Goal: Information Seeking & Learning: Learn about a topic

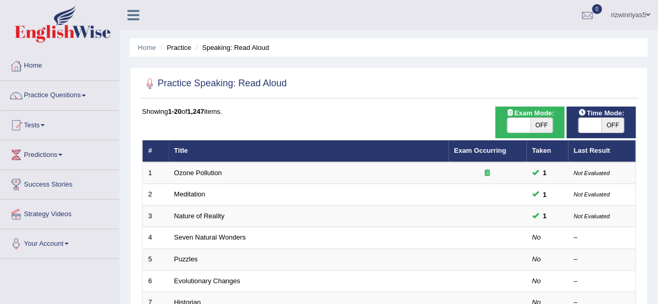
scroll to position [2, 0]
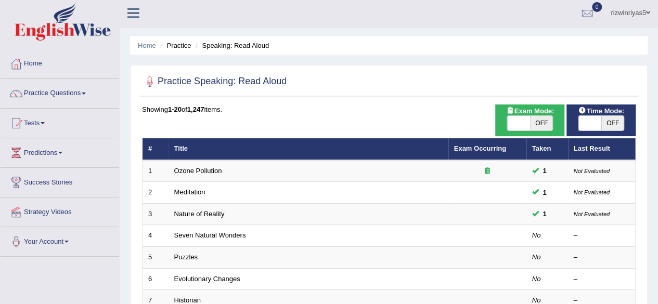
click at [542, 121] on span "OFF" at bounding box center [541, 123] width 23 height 15
checkbox input "true"
click at [609, 124] on span "OFF" at bounding box center [612, 123] width 23 height 15
checkbox input "true"
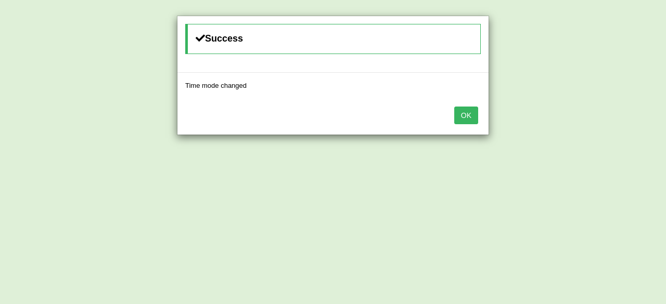
click at [468, 111] on button "OK" at bounding box center [466, 116] width 24 height 18
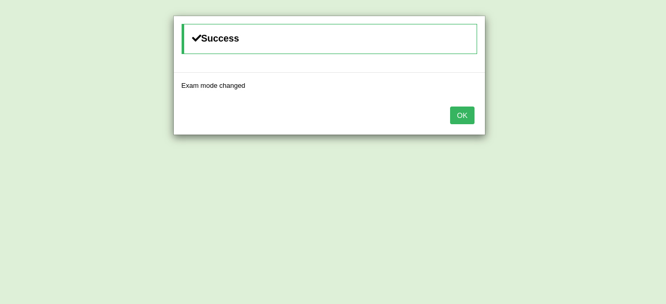
click at [468, 111] on body "Toggle navigation Home Practice Questions Speaking Practice Read Aloud Repeat S…" at bounding box center [333, 150] width 666 height 304
click at [468, 111] on button "OK" at bounding box center [458, 116] width 24 height 18
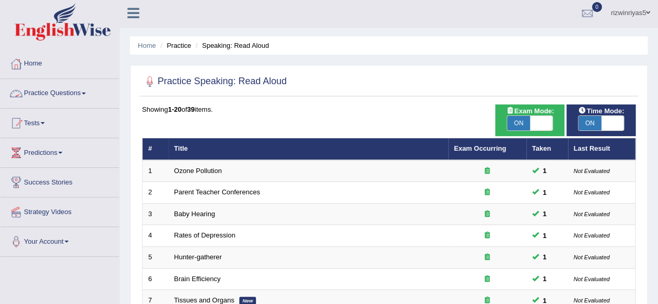
click at [79, 94] on link "Practice Questions" at bounding box center [60, 92] width 119 height 26
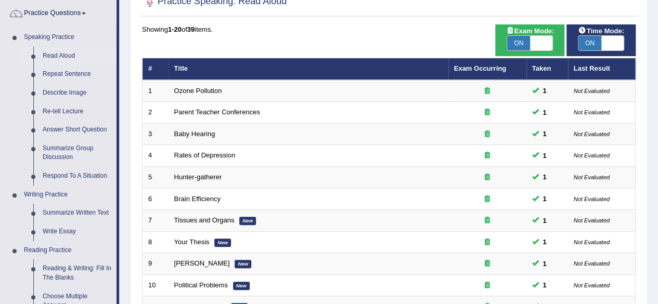
scroll to position [95, 0]
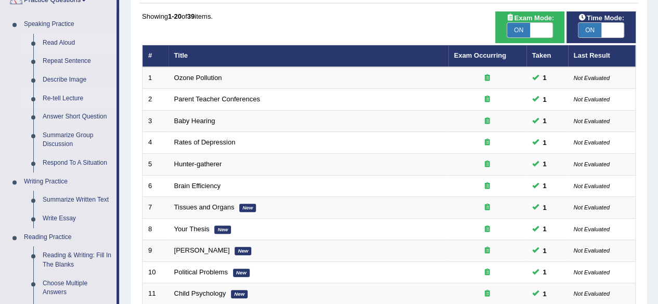
click at [73, 98] on link "Re-tell Lecture" at bounding box center [77, 98] width 79 height 19
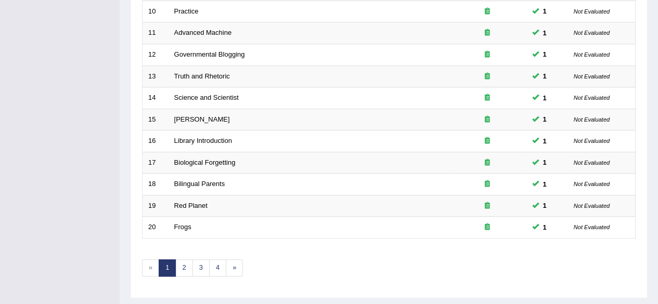
scroll to position [379, 0]
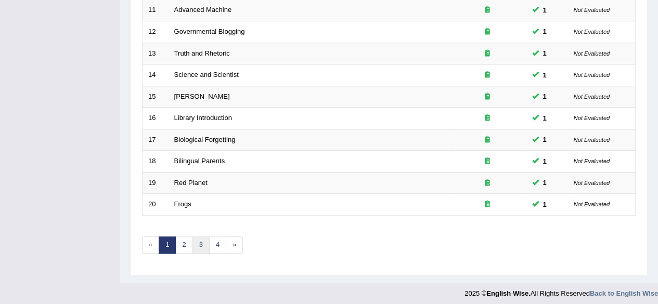
click at [198, 239] on link "3" at bounding box center [200, 245] width 17 height 17
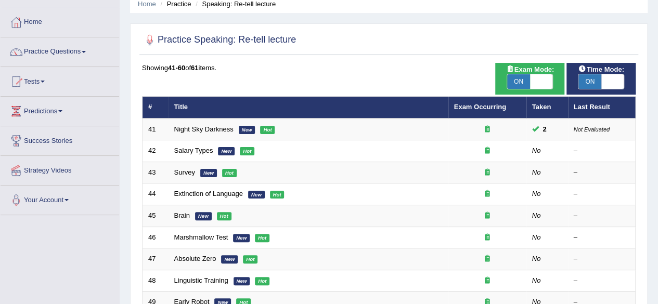
scroll to position [61, 0]
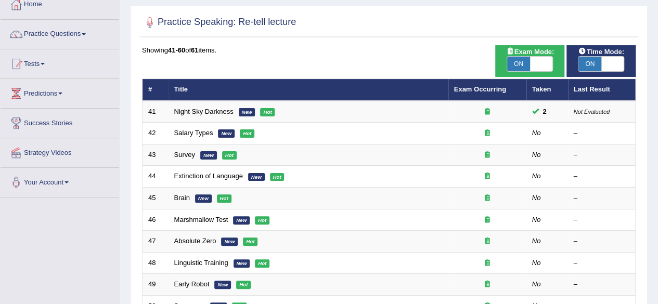
drag, startPoint x: 0, startPoint y: 0, endPoint x: 665, endPoint y: 138, distance: 679.3
click at [657, 138] on html "Toggle navigation Home Practice Questions Speaking Practice Read Aloud Repeat S…" at bounding box center [329, 91] width 658 height 304
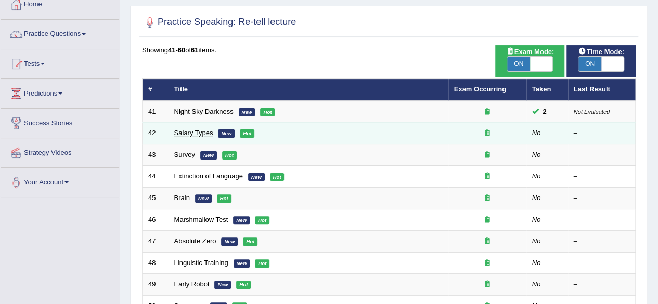
click at [201, 134] on link "Salary Types" at bounding box center [193, 133] width 39 height 8
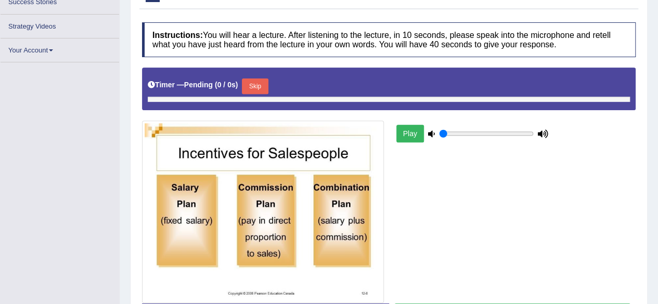
scroll to position [159, 0]
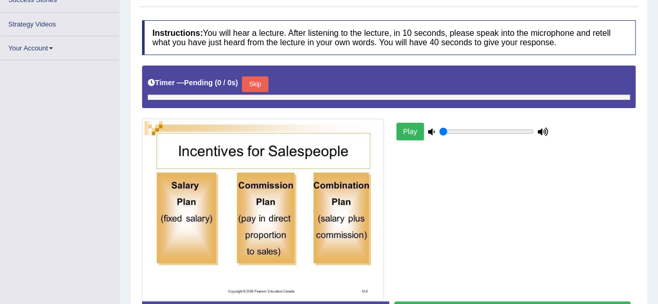
type input "0.9"
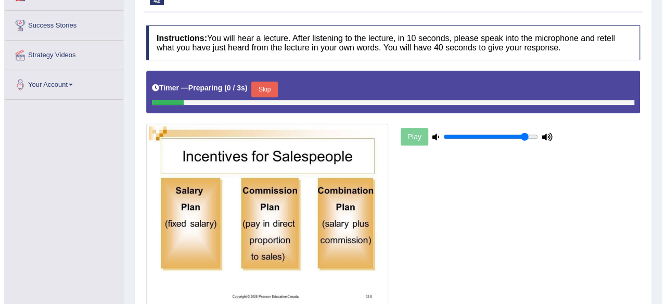
scroll to position [184, 0]
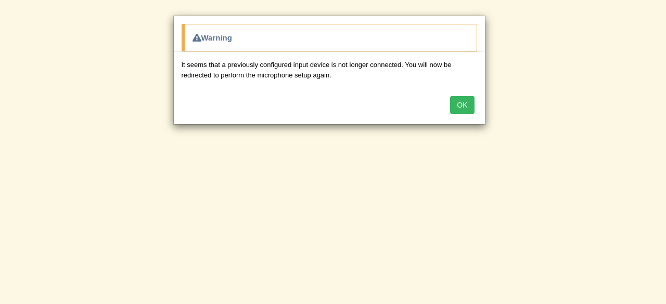
click at [461, 107] on button "OK" at bounding box center [462, 105] width 24 height 18
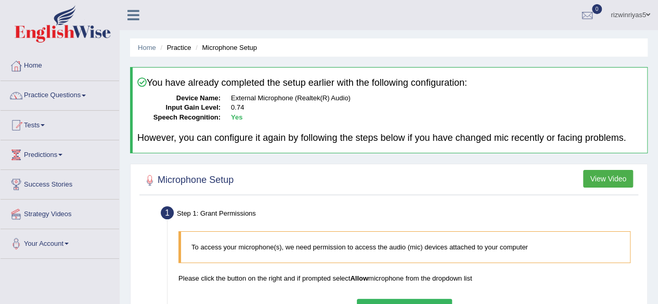
scroll to position [85, 0]
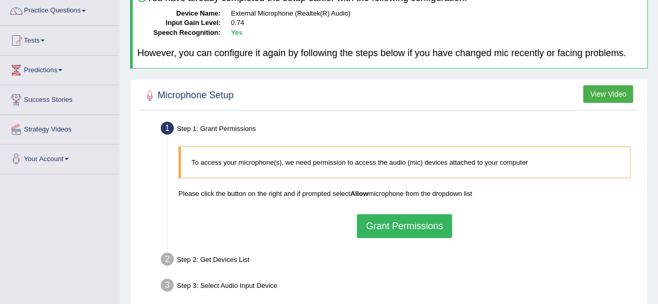
click at [410, 220] on button "Grant Permissions" at bounding box center [404, 226] width 95 height 24
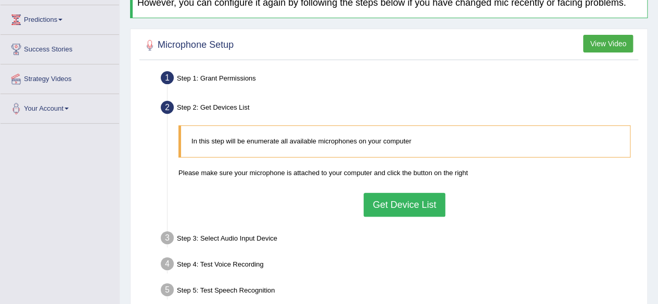
scroll to position [141, 0]
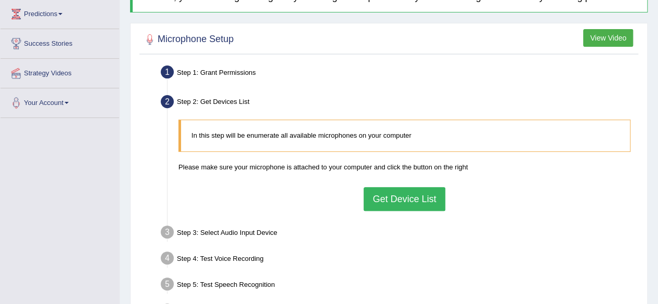
click at [411, 198] on button "Get Device List" at bounding box center [404, 199] width 81 height 24
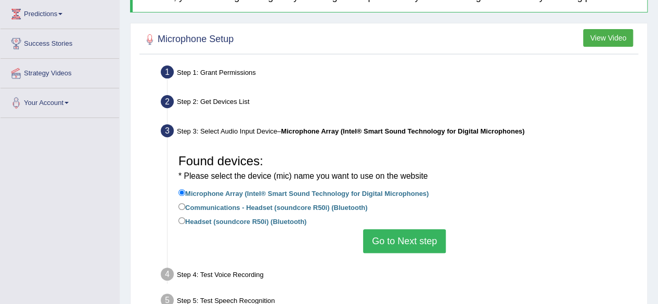
click at [231, 221] on label "Headset (soundcore R50i) (Bluetooth)" at bounding box center [242, 220] width 128 height 11
click at [185, 221] on input "Headset (soundcore R50i) (Bluetooth)" at bounding box center [181, 220] width 7 height 7
radio input "true"
click at [411, 241] on button "Go to Next step" at bounding box center [404, 241] width 83 height 24
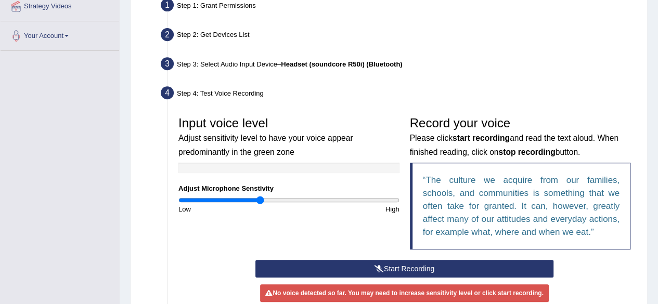
scroll to position [219, 0]
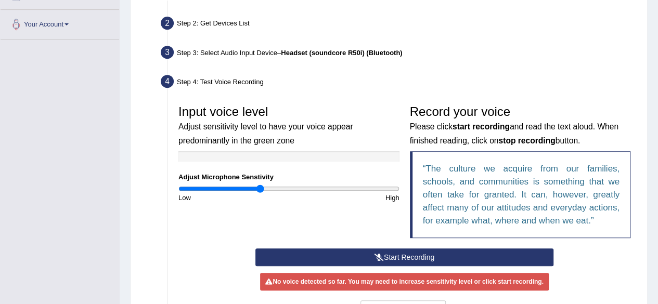
click at [427, 251] on button "Start Recording" at bounding box center [404, 258] width 298 height 18
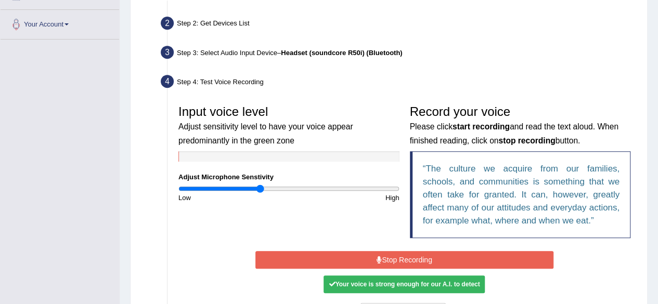
click at [440, 259] on button "Stop Recording" at bounding box center [404, 260] width 298 height 18
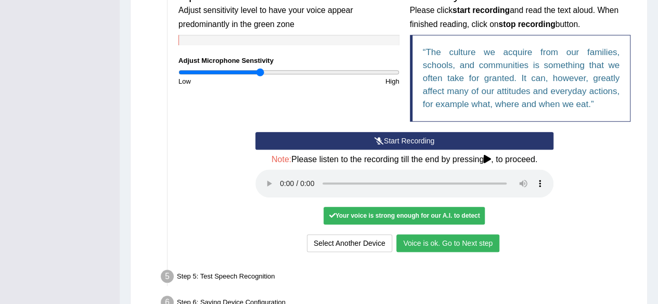
scroll to position [398, 0]
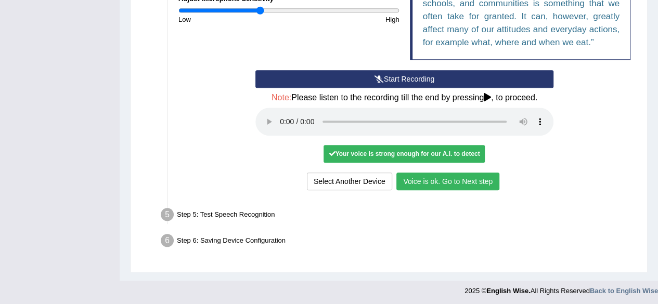
click at [448, 179] on button "Voice is ok. Go to Next step" at bounding box center [447, 182] width 103 height 18
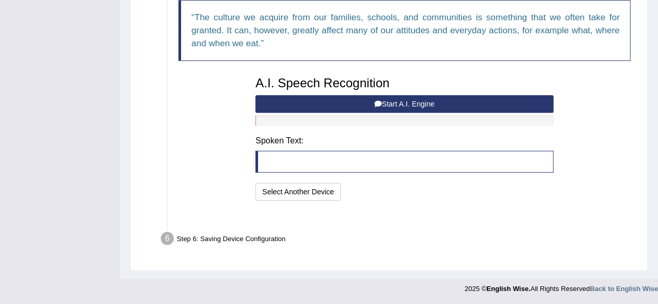
scroll to position [357, 0]
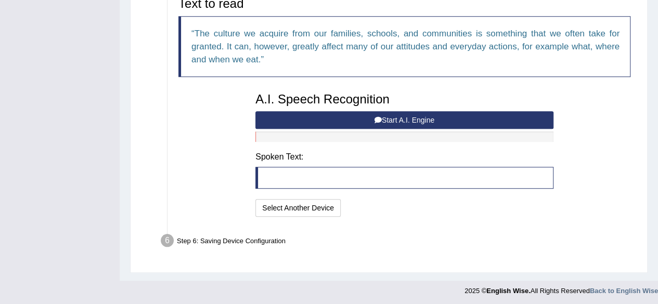
click at [402, 114] on button "Start A.I. Engine" at bounding box center [404, 120] width 298 height 18
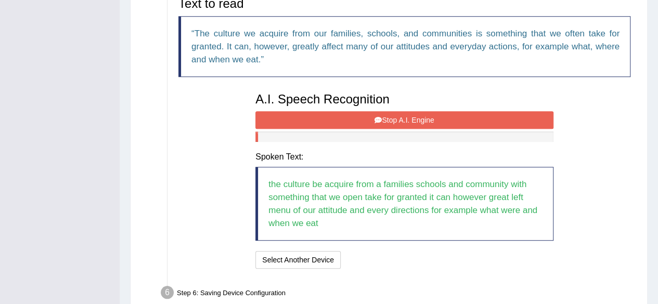
click at [408, 114] on button "Stop A.I. Engine" at bounding box center [404, 120] width 298 height 18
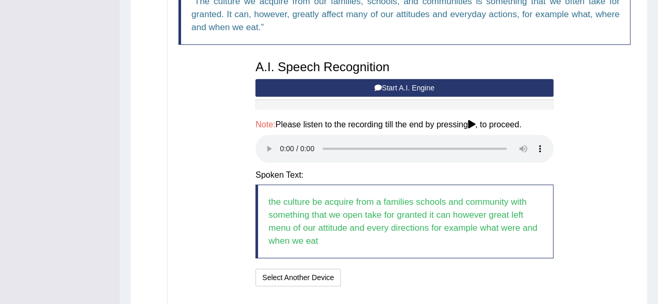
scroll to position [459, 0]
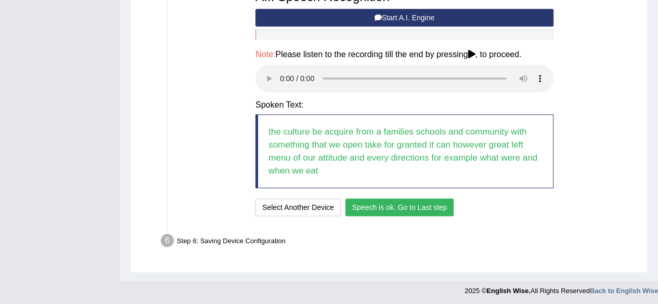
click at [413, 201] on button "Speech is ok. Go to Last step" at bounding box center [399, 208] width 109 height 18
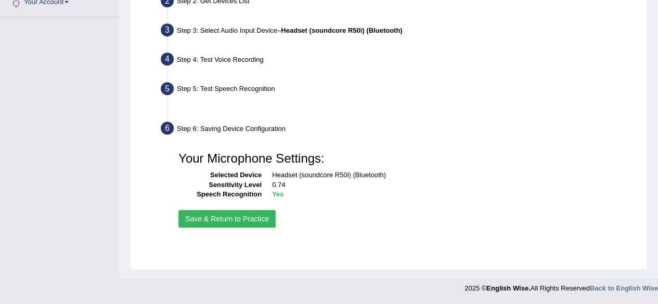
scroll to position [241, 0]
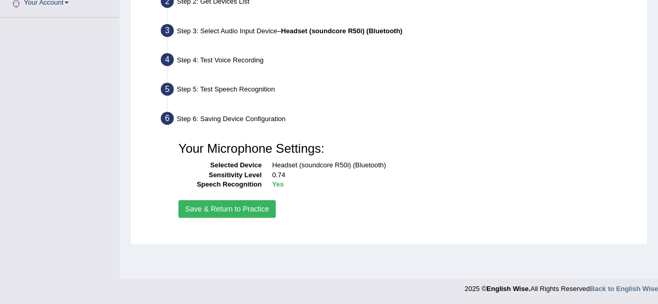
click at [266, 209] on button "Save & Return to Practice" at bounding box center [226, 209] width 97 height 18
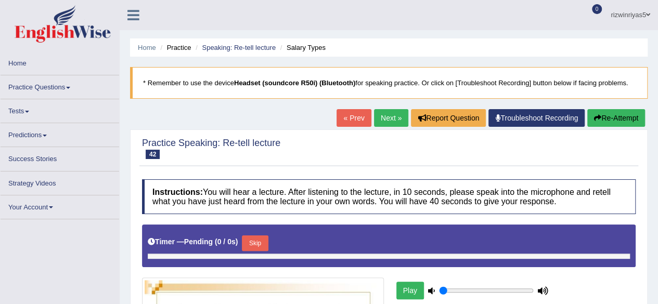
type input "0.9"
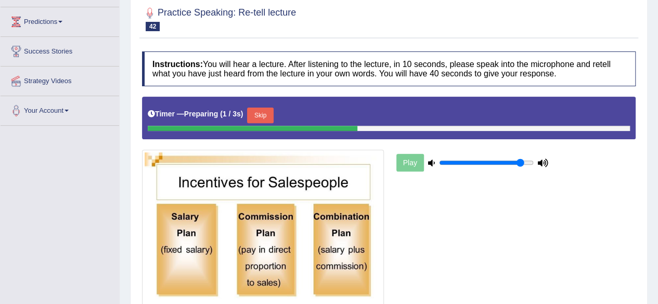
drag, startPoint x: 665, startPoint y: 117, endPoint x: 665, endPoint y: 188, distance: 70.7
click at [657, 171] on html "Toggle navigation Home Practice Questions Speaking Practice Read Aloud Repeat S…" at bounding box center [329, 19] width 658 height 304
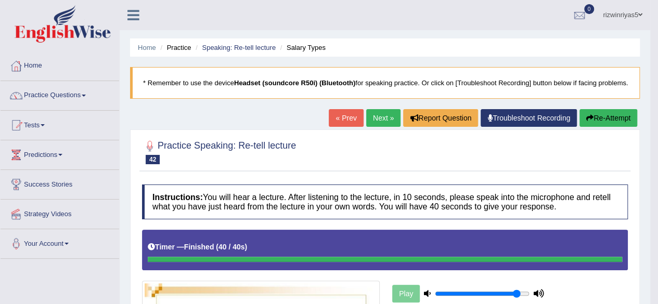
click at [247, 43] on li "Speaking: Re-tell lecture" at bounding box center [234, 48] width 83 height 10
click at [251, 46] on link "Speaking: Re-tell lecture" at bounding box center [239, 48] width 74 height 8
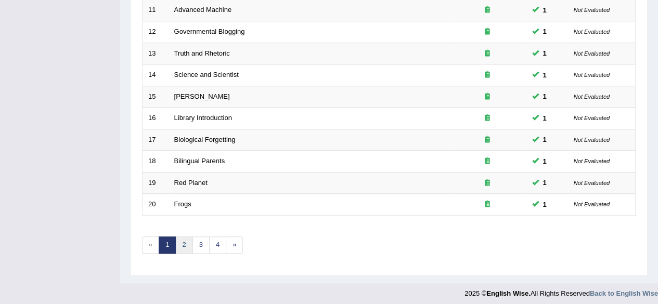
click at [181, 245] on link "2" at bounding box center [183, 245] width 17 height 17
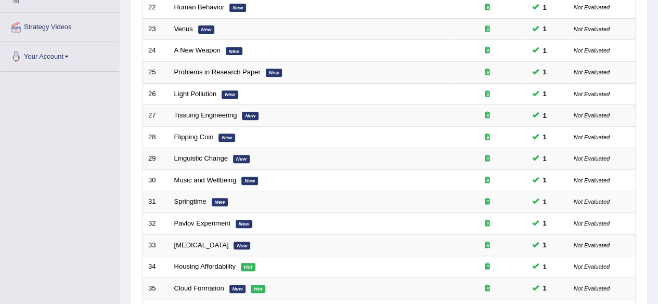
scroll to position [379, 0]
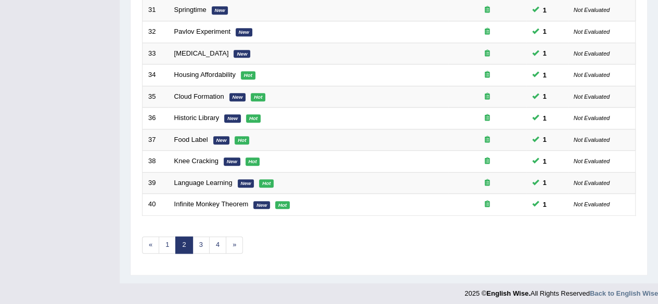
click at [199, 240] on link "3" at bounding box center [200, 245] width 17 height 17
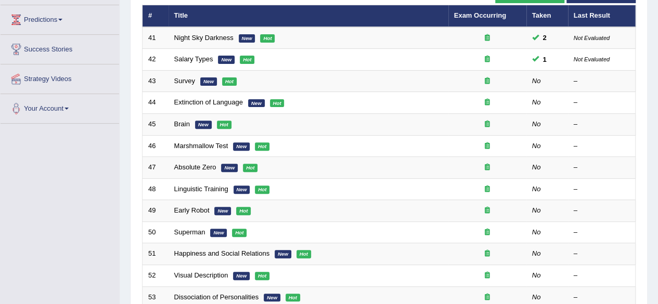
scroll to position [151, 0]
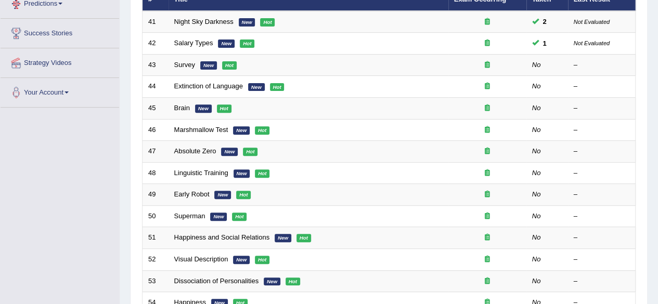
click at [67, 9] on link "Predictions" at bounding box center [60, 2] width 119 height 26
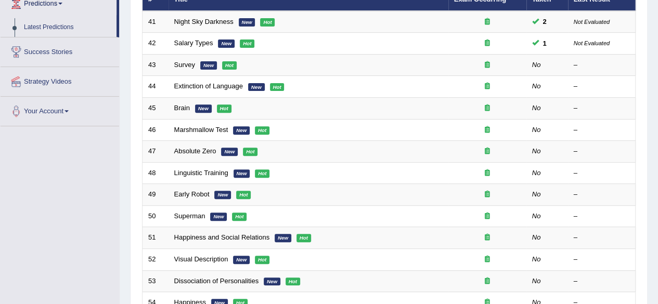
click at [67, 9] on link "Predictions" at bounding box center [59, 2] width 116 height 26
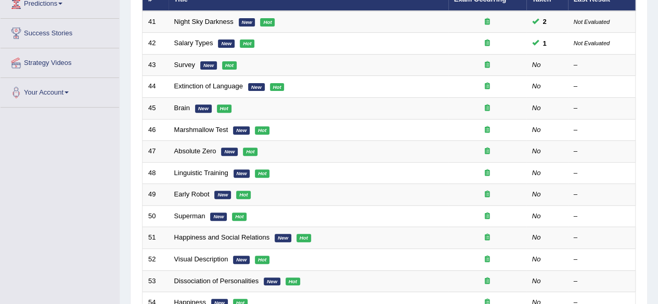
scroll to position [0, 0]
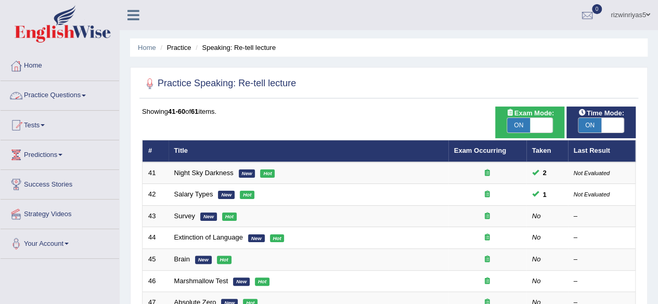
click at [66, 96] on link "Practice Questions" at bounding box center [60, 94] width 119 height 26
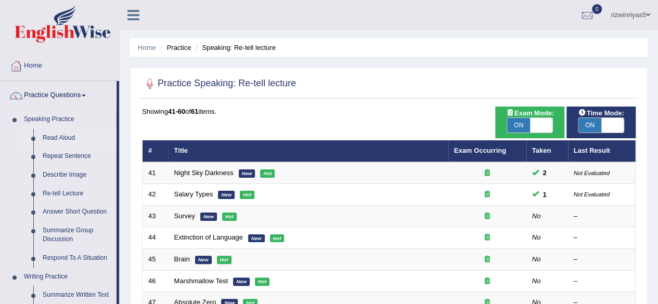
click at [68, 135] on link "Read Aloud" at bounding box center [77, 138] width 79 height 19
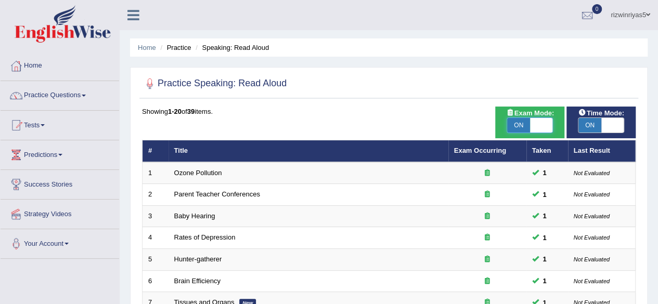
click at [533, 123] on span at bounding box center [541, 125] width 23 height 15
checkbox input "false"
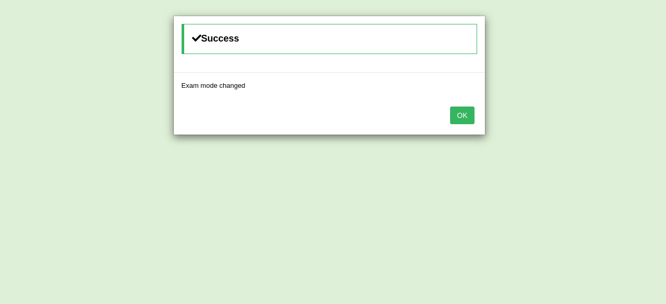
click at [593, 124] on div "Success Exam mode changed OK" at bounding box center [333, 152] width 666 height 304
click at [457, 115] on button "OK" at bounding box center [462, 116] width 24 height 18
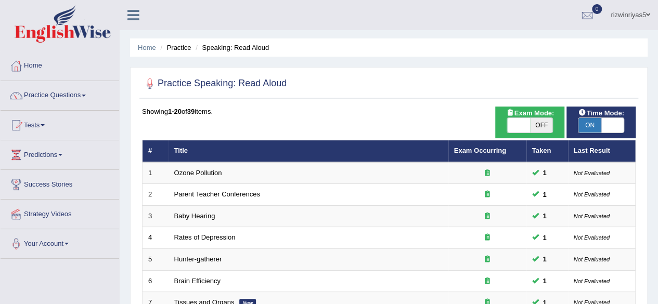
click at [588, 122] on span "ON" at bounding box center [589, 125] width 23 height 15
checkbox input "false"
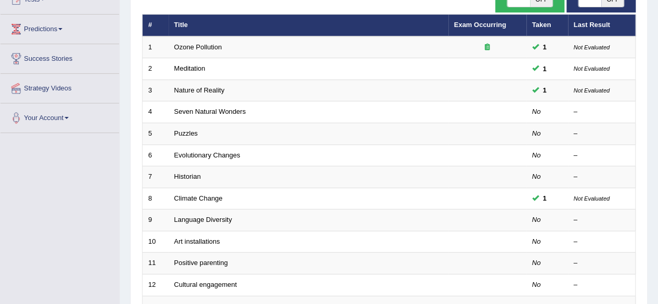
scroll to position [126, 0]
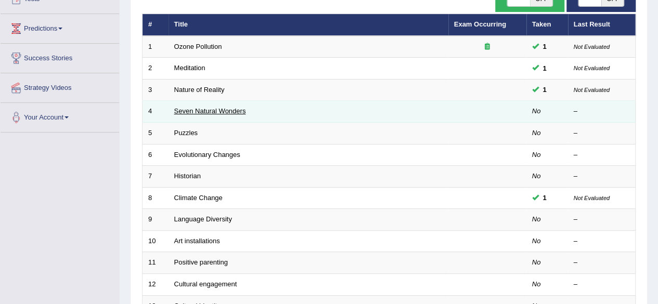
click at [241, 107] on link "Seven Natural Wonders" at bounding box center [210, 111] width 72 height 8
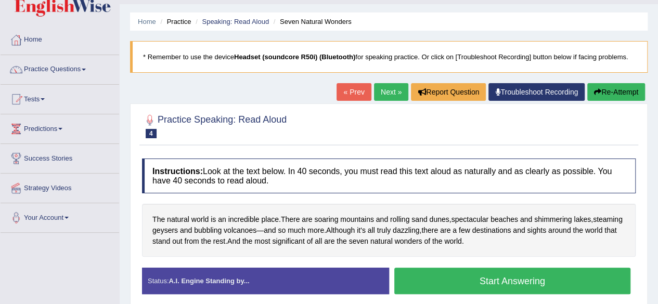
scroll to position [71, 0]
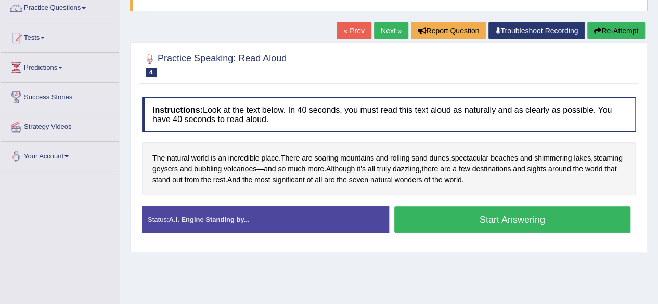
click at [657, 96] on html "Toggle navigation Home Practice Questions Speaking Practice Read Aloud Repeat S…" at bounding box center [329, 65] width 658 height 304
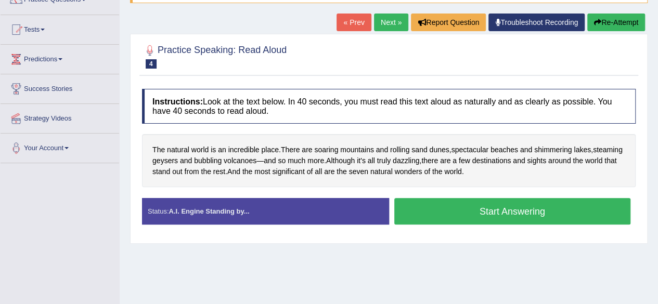
click at [487, 206] on button "Start Answering" at bounding box center [512, 211] width 237 height 27
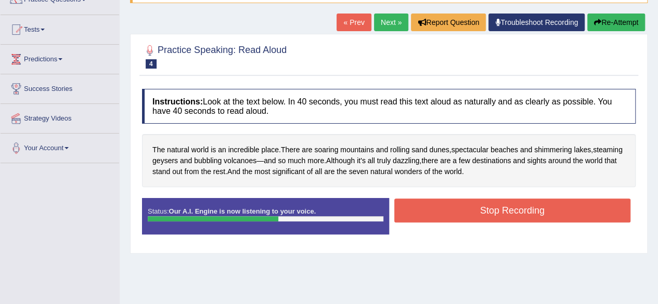
click at [501, 198] on div "Created with Highcharts 7.1.2 Great Too slow Too fast Time Speech pace meter: 0…" at bounding box center [515, 198] width 252 height 1
click at [501, 209] on button "Stop Recording" at bounding box center [512, 211] width 237 height 24
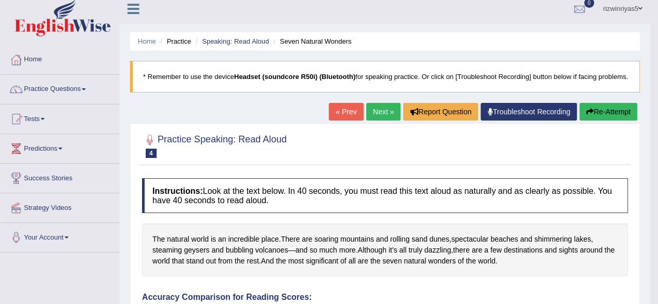
scroll to position [2, 0]
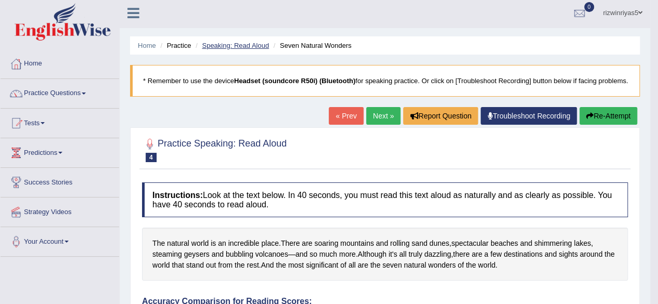
click at [259, 42] on link "Speaking: Read Aloud" at bounding box center [235, 46] width 67 height 8
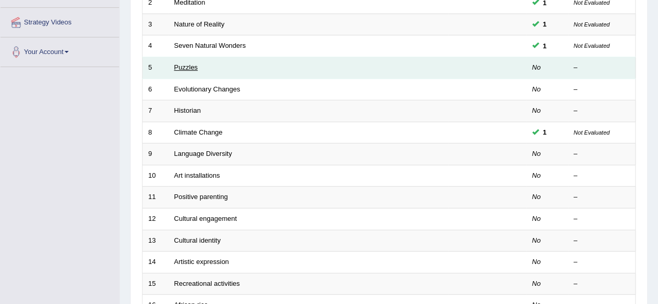
click at [188, 66] on link "Puzzles" at bounding box center [186, 67] width 24 height 8
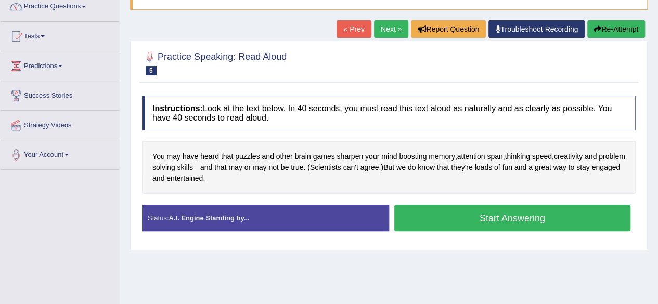
scroll to position [89, 0]
click at [456, 212] on button "Start Answering" at bounding box center [512, 218] width 237 height 27
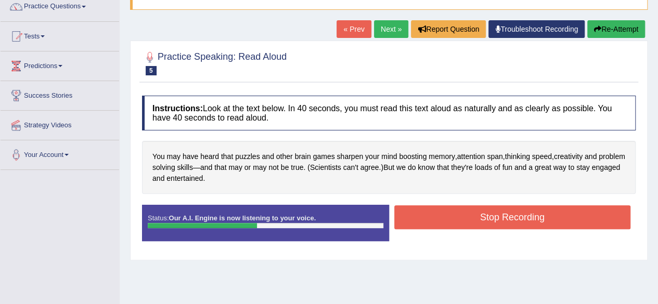
click at [526, 215] on button "Stop Recording" at bounding box center [512, 217] width 237 height 24
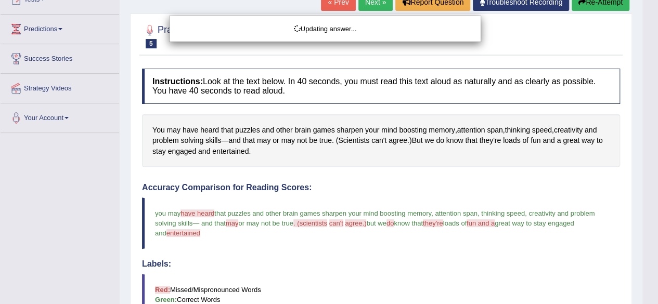
drag, startPoint x: 665, startPoint y: 111, endPoint x: 665, endPoint y: 187, distance: 75.9
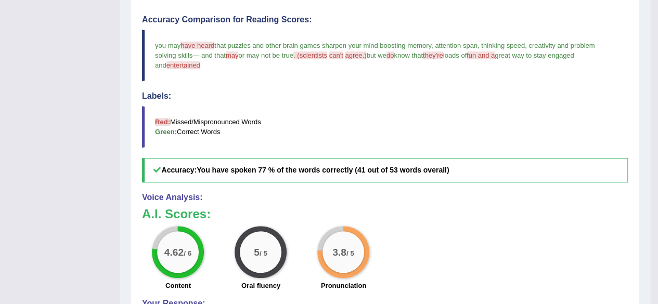
scroll to position [34, 0]
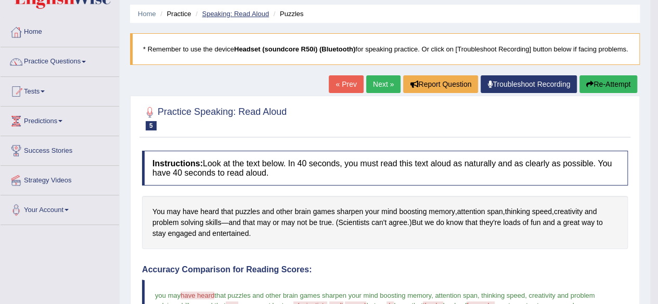
click at [262, 15] on link "Speaking: Read Aloud" at bounding box center [235, 14] width 67 height 8
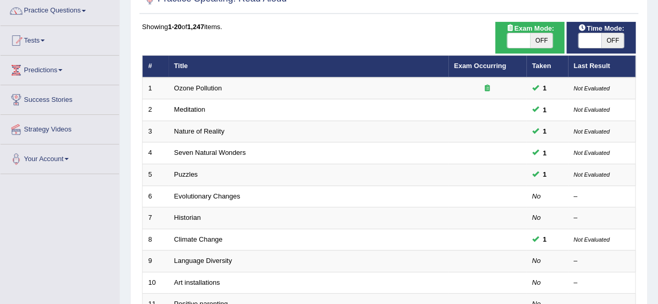
scroll to position [109, 0]
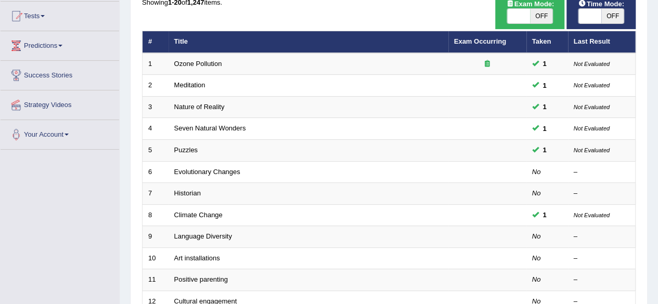
click at [657, 120] on html "Toggle navigation Home Practice Questions Speaking Practice Read Aloud Repeat S…" at bounding box center [329, 43] width 658 height 304
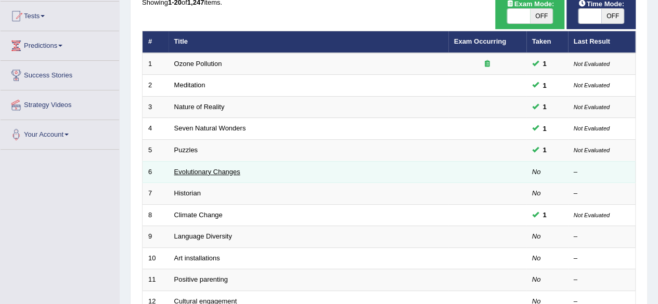
click at [226, 170] on link "Evolutionary Changes" at bounding box center [207, 172] width 66 height 8
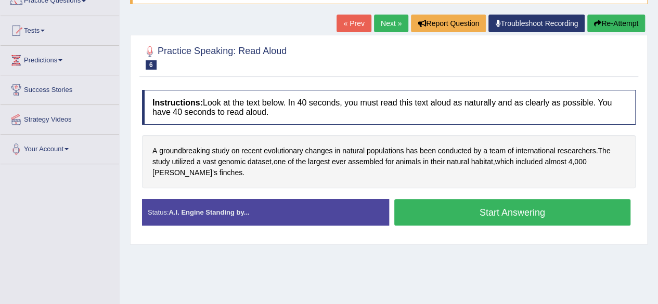
scroll to position [101, 0]
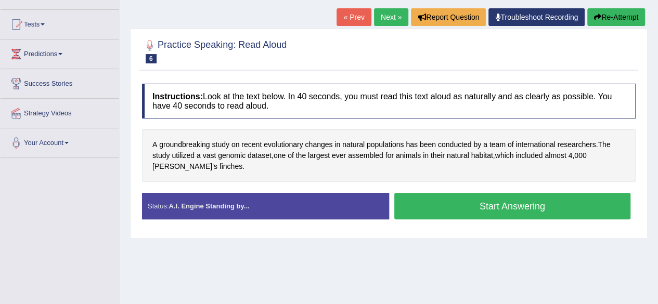
click at [491, 199] on button "Start Answering" at bounding box center [512, 206] width 237 height 27
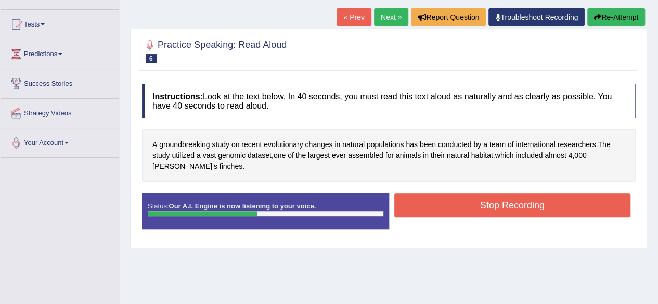
click at [526, 197] on button "Stop Recording" at bounding box center [512, 205] width 237 height 24
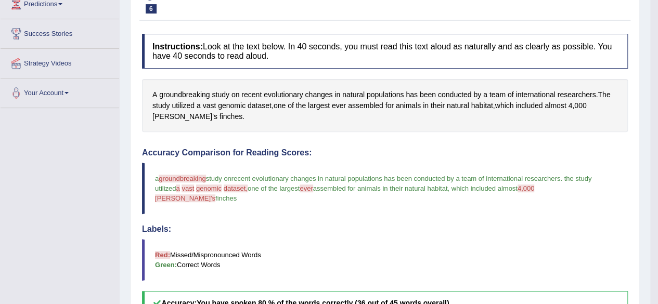
scroll to position [0, 0]
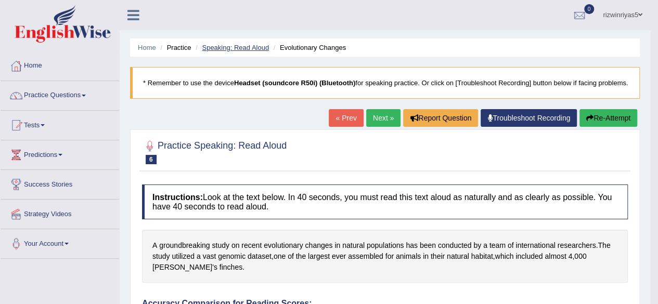
click at [256, 46] on link "Speaking: Read Aloud" at bounding box center [235, 48] width 67 height 8
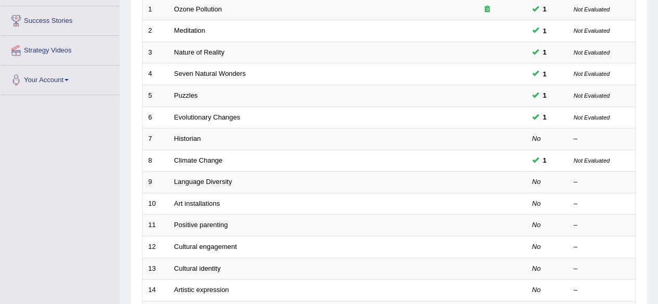
scroll to position [162, 0]
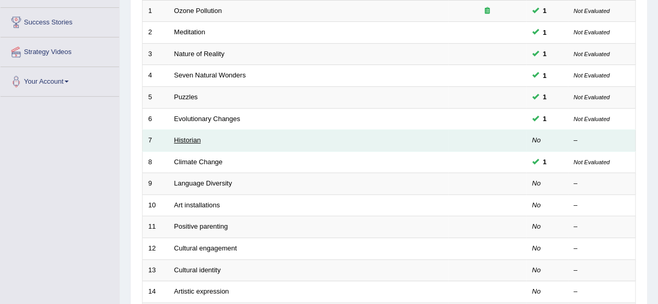
click at [192, 140] on link "Historian" at bounding box center [187, 140] width 27 height 8
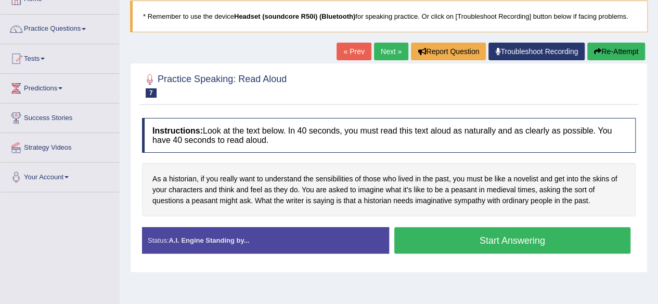
scroll to position [116, 0]
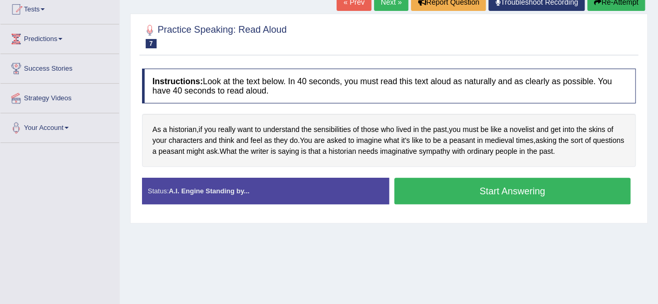
click at [476, 189] on button "Start Answering" at bounding box center [512, 191] width 237 height 27
click at [492, 187] on button "Start Answering" at bounding box center [512, 191] width 237 height 27
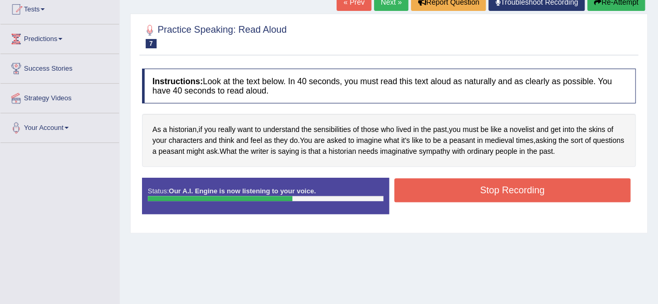
click at [560, 179] on button "Stop Recording" at bounding box center [512, 190] width 237 height 24
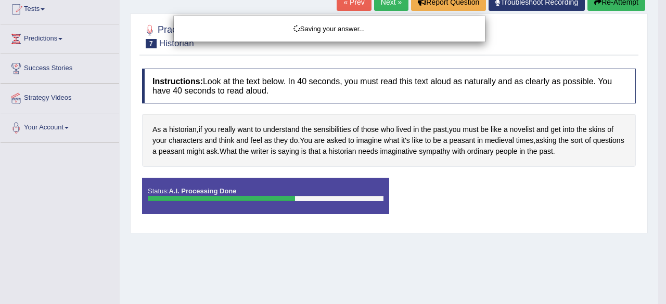
click at [560, 179] on div "Saving your answer..." at bounding box center [333, 152] width 666 height 304
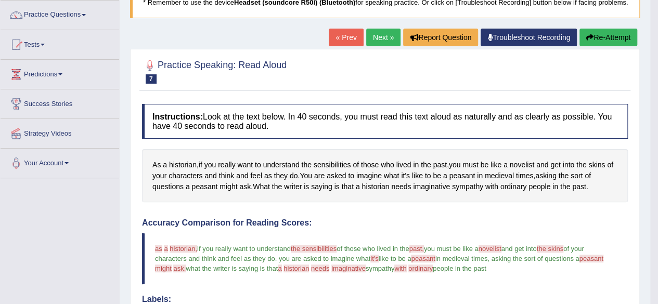
scroll to position [0, 0]
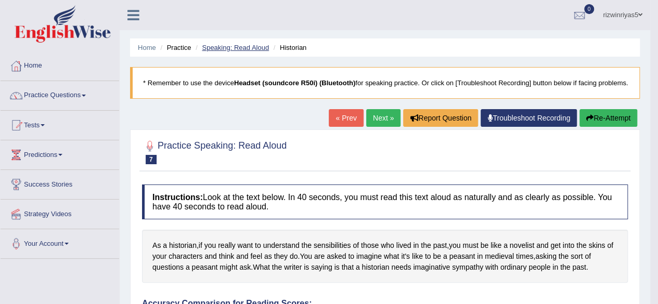
click at [252, 45] on link "Speaking: Read Aloud" at bounding box center [235, 48] width 67 height 8
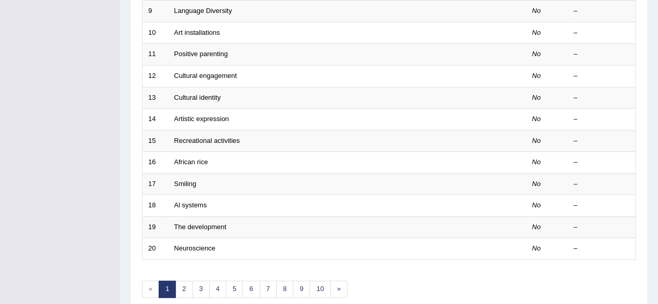
scroll to position [379, 0]
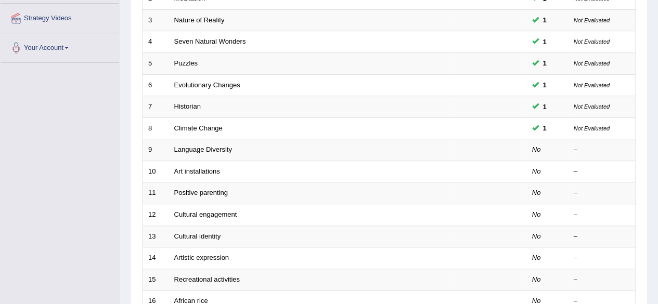
scroll to position [192, 0]
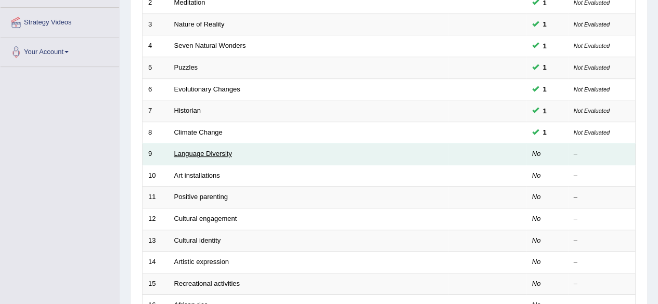
click at [199, 153] on link "Language Diversity" at bounding box center [203, 154] width 58 height 8
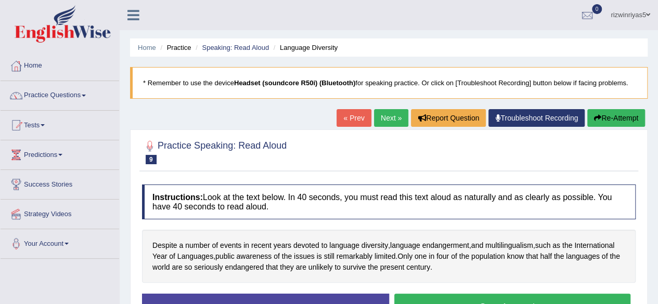
scroll to position [84, 0]
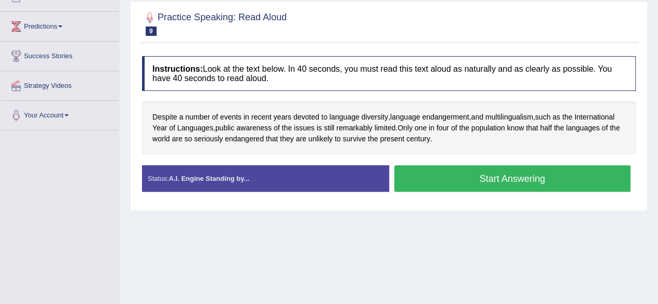
drag, startPoint x: 0, startPoint y: 0, endPoint x: 665, endPoint y: 148, distance: 681.5
click at [657, 148] on html "Toggle navigation Home Practice Questions Speaking Practice Read Aloud Repeat S…" at bounding box center [329, 24] width 658 height 304
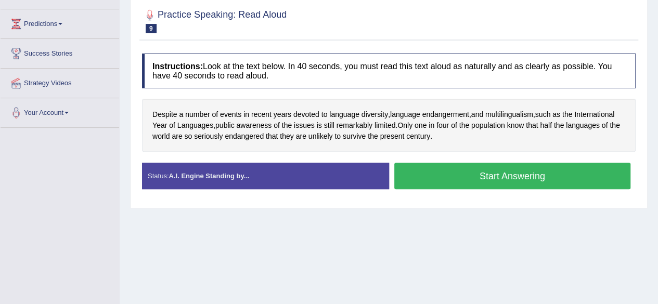
click at [461, 173] on button "Start Answering" at bounding box center [512, 176] width 237 height 27
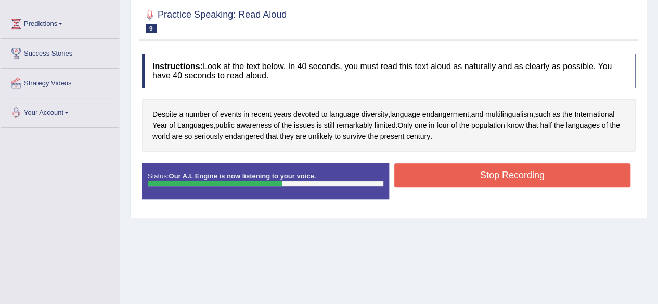
click at [496, 169] on button "Stop Recording" at bounding box center [512, 175] width 237 height 24
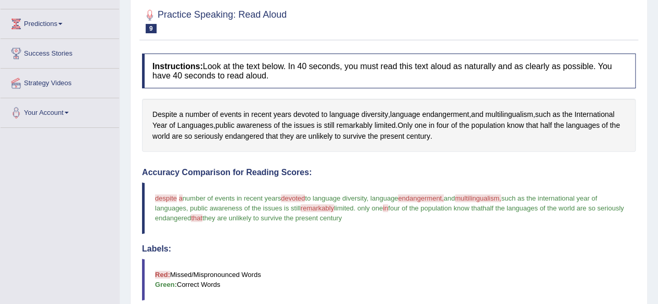
drag, startPoint x: 665, startPoint y: 105, endPoint x: 665, endPoint y: 200, distance: 95.2
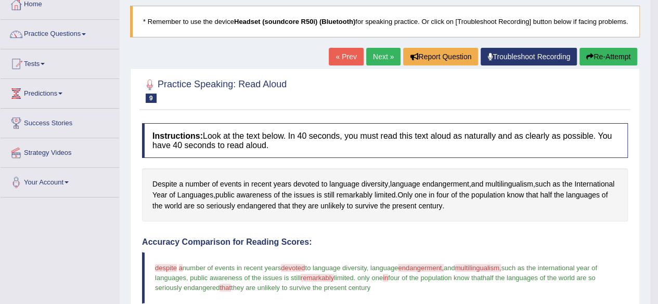
scroll to position [38, 0]
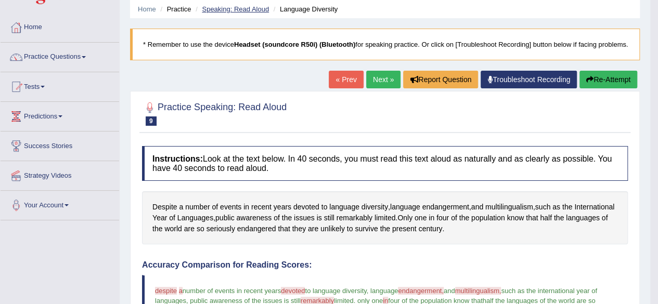
click at [251, 9] on link "Speaking: Read Aloud" at bounding box center [235, 9] width 67 height 8
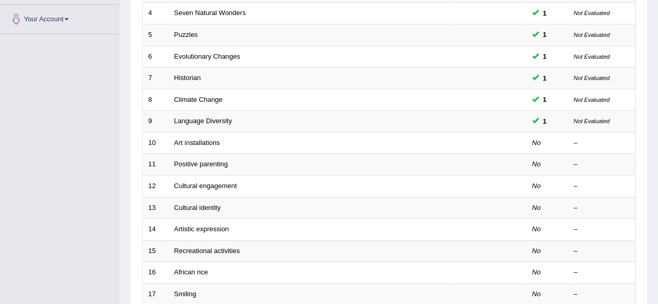
scroll to position [216, 0]
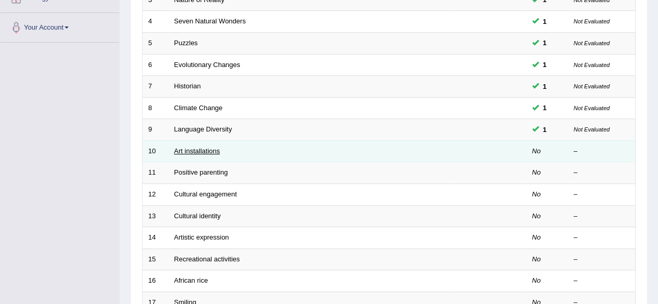
click at [201, 147] on link "Art installations" at bounding box center [197, 151] width 46 height 8
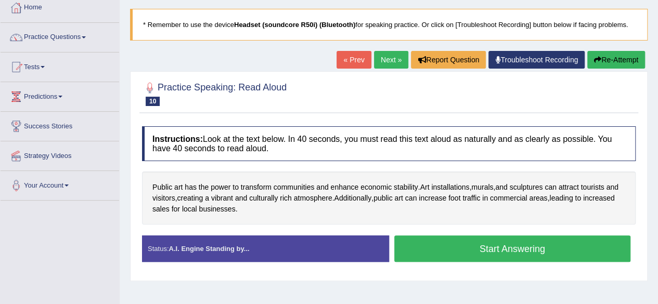
scroll to position [53, 0]
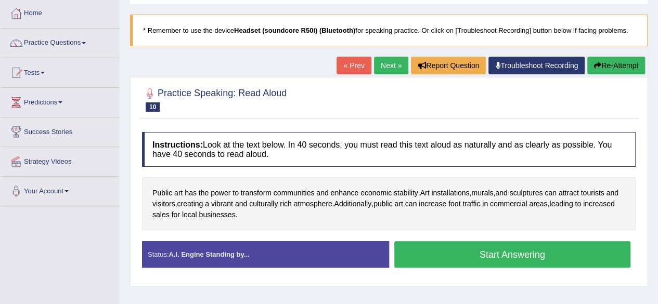
click at [482, 251] on button "Start Answering" at bounding box center [512, 254] width 237 height 27
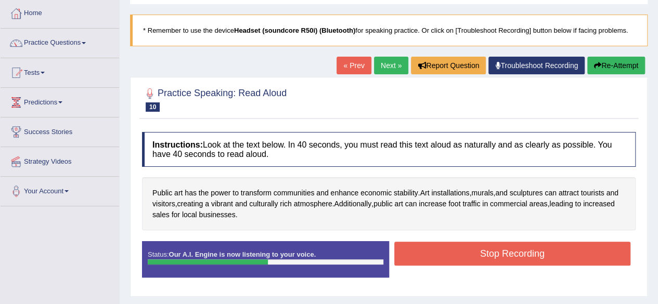
click at [517, 252] on button "Stop Recording" at bounding box center [512, 254] width 237 height 24
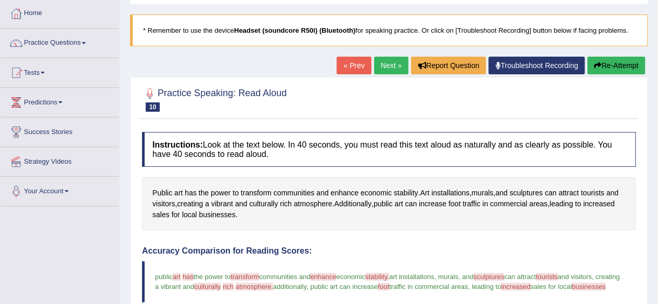
drag, startPoint x: 665, startPoint y: 107, endPoint x: 665, endPoint y: 202, distance: 95.2
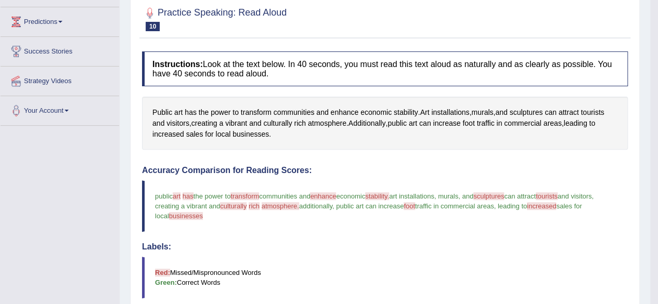
scroll to position [0, 0]
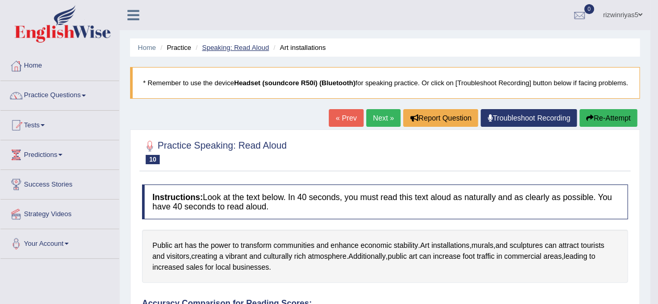
click at [257, 49] on link "Speaking: Read Aloud" at bounding box center [235, 48] width 67 height 8
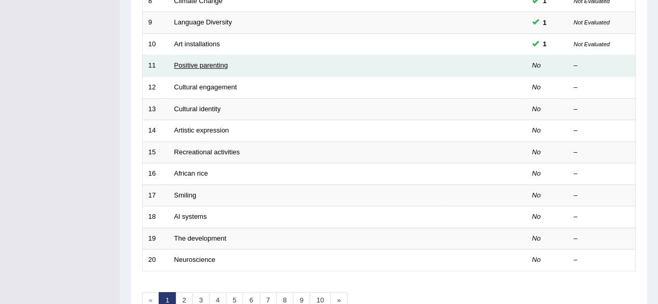
click at [203, 61] on link "Positive parenting" at bounding box center [201, 65] width 54 height 8
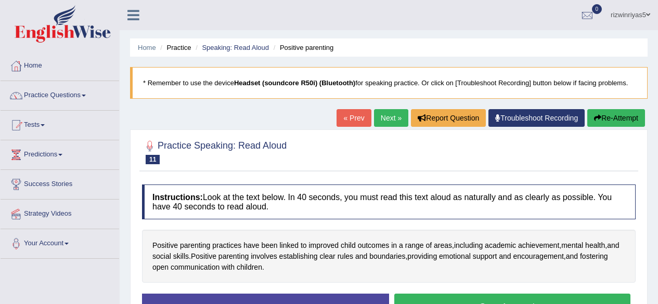
click at [645, 119] on div "« Prev Next » Report Question Troubleshoot Recording Re-Attempt" at bounding box center [491, 119] width 311 height 20
drag, startPoint x: 0, startPoint y: 0, endPoint x: 662, endPoint y: 152, distance: 678.8
click at [657, 152] on html "Toggle navigation Home Practice Questions Speaking Practice Read Aloud Repeat S…" at bounding box center [329, 152] width 658 height 304
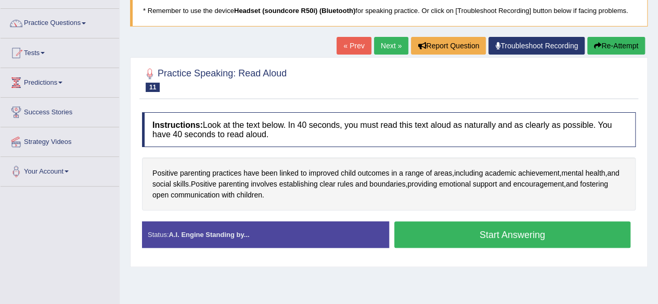
scroll to position [75, 0]
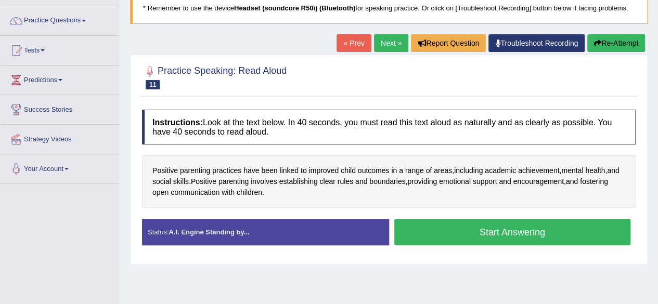
click at [517, 224] on button "Start Answering" at bounding box center [512, 232] width 237 height 27
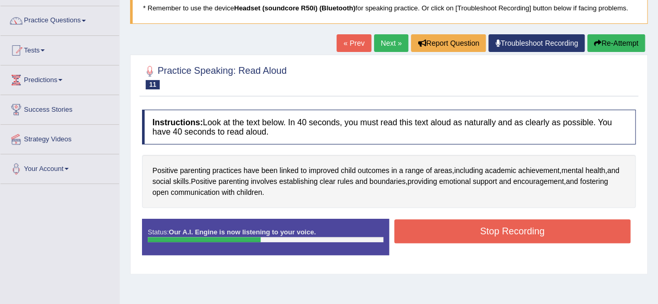
click at [490, 228] on button "Stop Recording" at bounding box center [512, 231] width 237 height 24
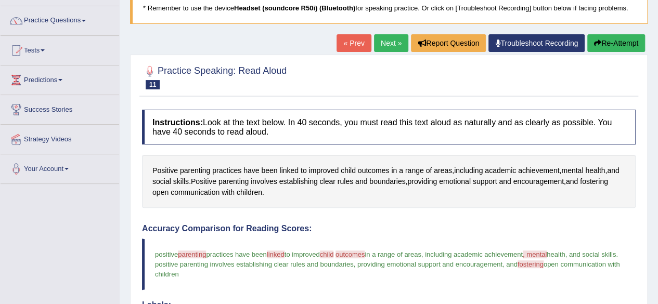
drag, startPoint x: 665, startPoint y: 119, endPoint x: 665, endPoint y: 190, distance: 71.2
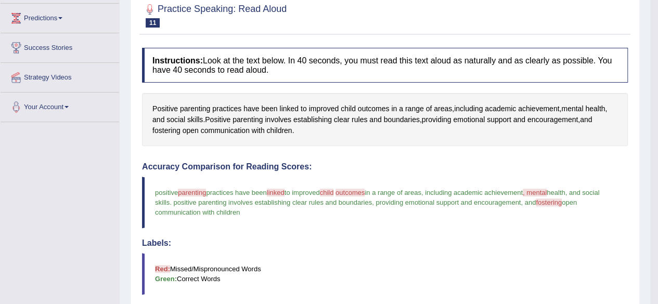
scroll to position [0, 0]
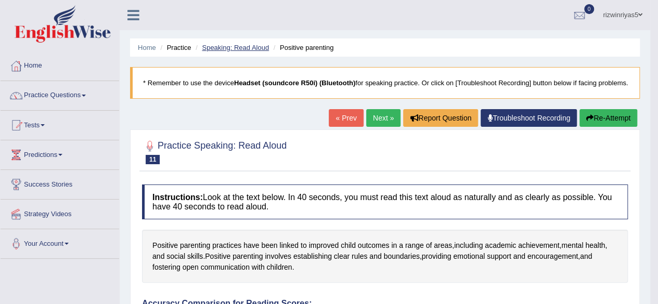
click at [260, 45] on link "Speaking: Read Aloud" at bounding box center [235, 48] width 67 height 8
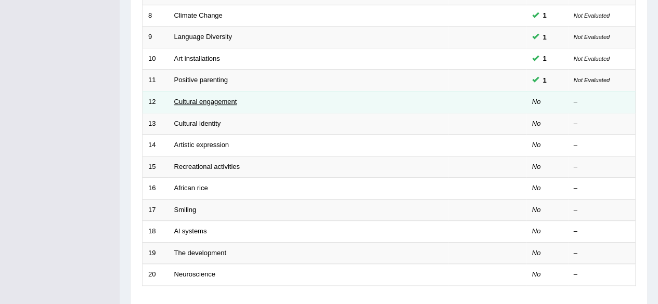
click at [210, 100] on link "Cultural engagement" at bounding box center [205, 102] width 63 height 8
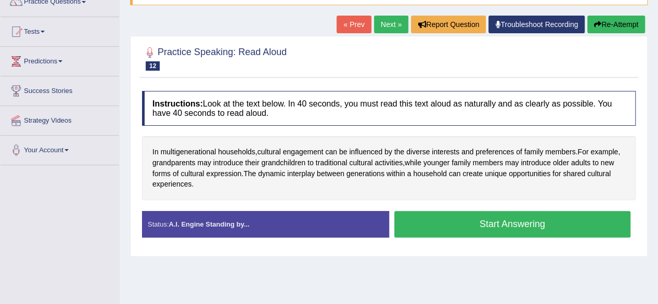
click at [501, 217] on button "Start Answering" at bounding box center [512, 224] width 237 height 27
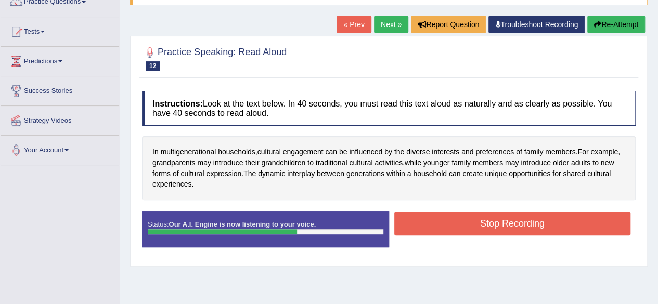
click at [555, 217] on button "Stop Recording" at bounding box center [512, 224] width 237 height 24
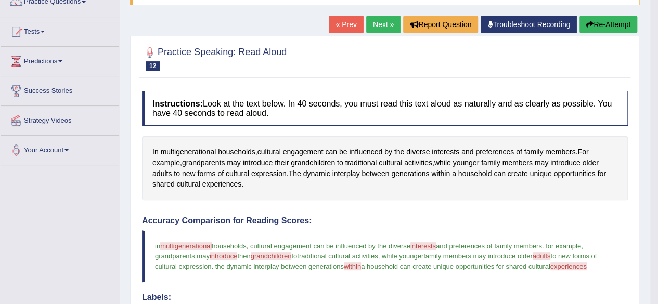
drag, startPoint x: 665, startPoint y: 112, endPoint x: 665, endPoint y: 178, distance: 66.0
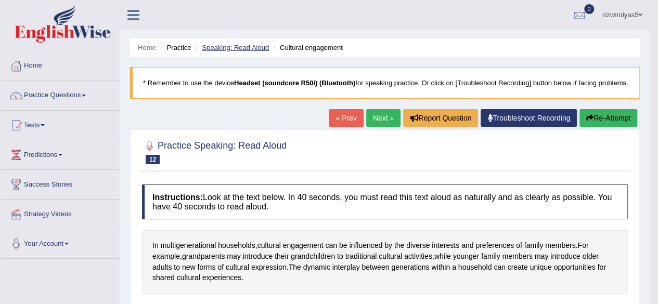
click at [258, 48] on link "Speaking: Read Aloud" at bounding box center [235, 48] width 67 height 8
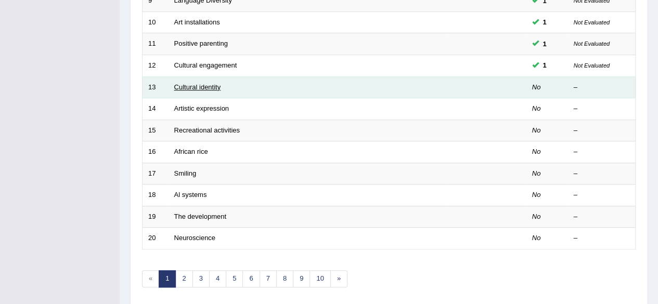
click at [193, 86] on link "Cultural identity" at bounding box center [197, 87] width 47 height 8
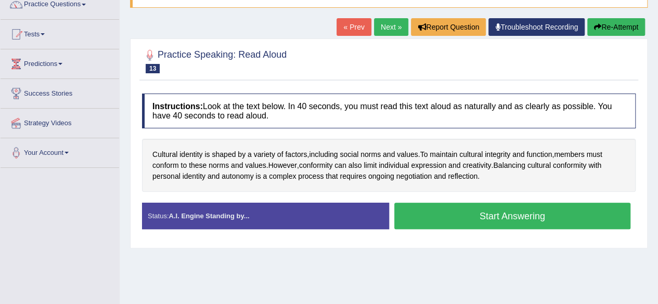
drag, startPoint x: 665, startPoint y: 139, endPoint x: 432, endPoint y: 214, distance: 244.7
click at [432, 214] on button "Start Answering" at bounding box center [512, 216] width 237 height 27
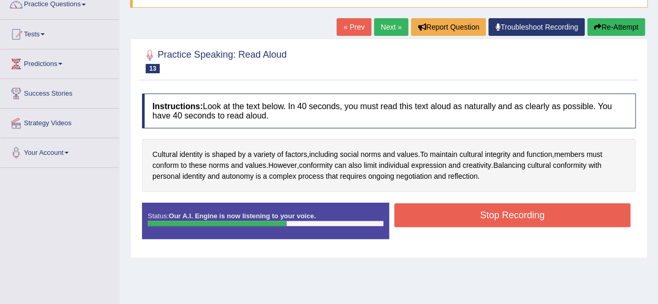
click at [442, 219] on button "Stop Recording" at bounding box center [512, 215] width 237 height 24
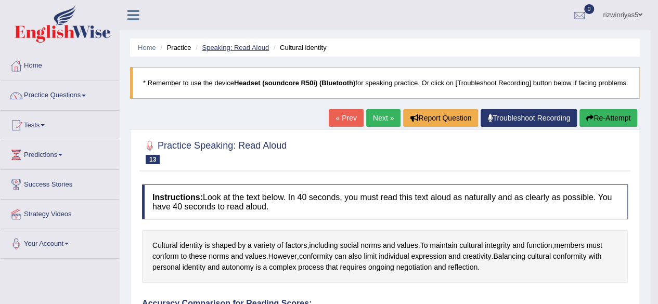
click at [253, 48] on link "Speaking: Read Aloud" at bounding box center [235, 48] width 67 height 8
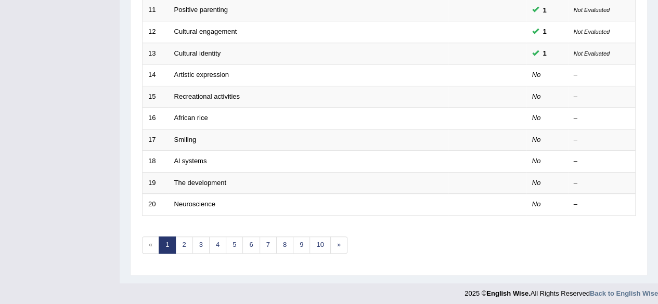
click at [181, 71] on link "Artistic expression" at bounding box center [201, 75] width 55 height 8
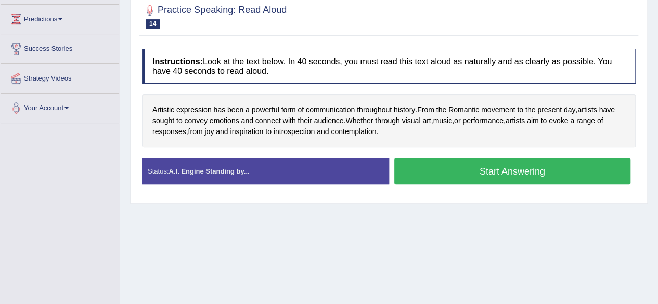
scroll to position [148, 0]
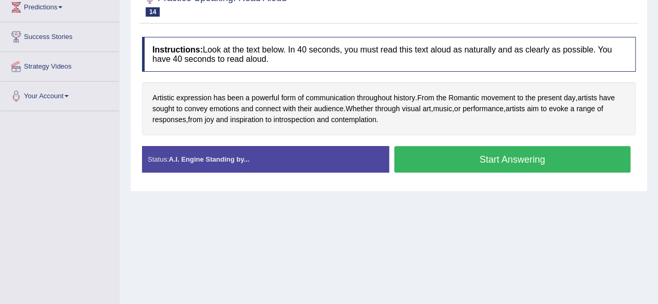
click at [548, 165] on button "Start Answering" at bounding box center [512, 159] width 237 height 27
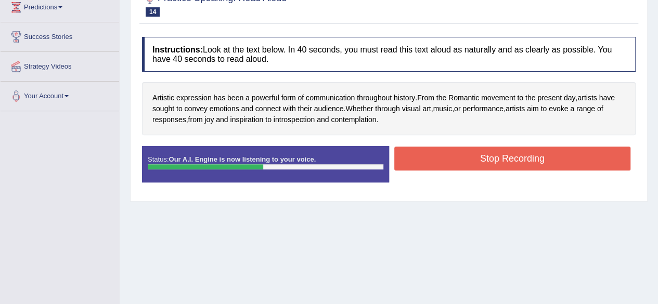
click at [438, 147] on button "Stop Recording" at bounding box center [512, 159] width 237 height 24
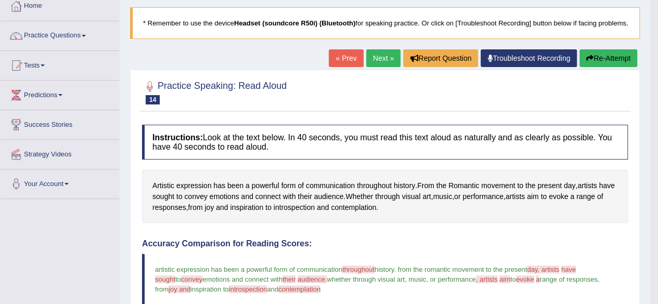
scroll to position [0, 0]
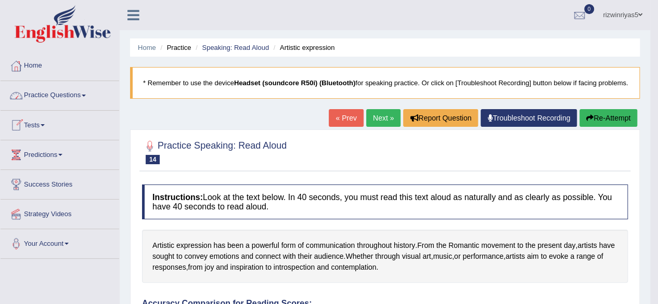
click at [78, 103] on link "Practice Questions" at bounding box center [60, 94] width 119 height 26
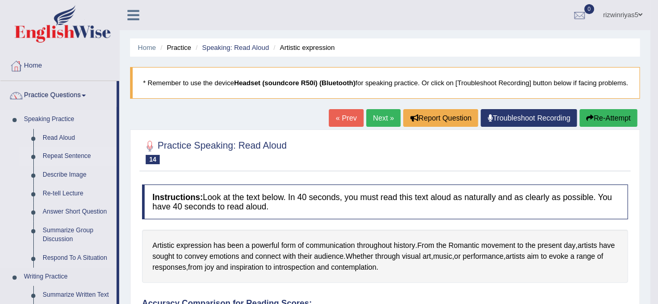
click at [69, 153] on link "Repeat Sentence" at bounding box center [77, 156] width 79 height 19
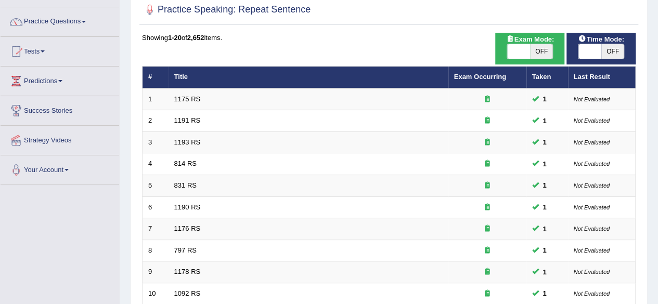
click at [545, 53] on span "OFF" at bounding box center [541, 51] width 23 height 15
checkbox input "true"
click at [598, 53] on span at bounding box center [589, 51] width 23 height 15
checkbox input "true"
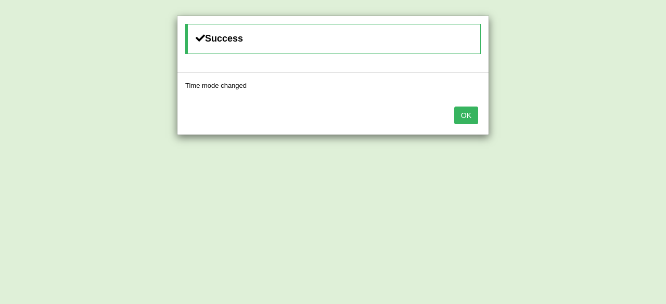
click at [463, 115] on button "OK" at bounding box center [466, 116] width 24 height 18
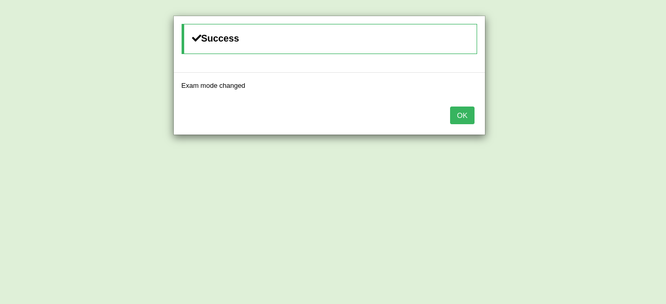
click at [463, 115] on body "Toggle navigation Home Practice Questions Speaking Practice Read Aloud Repeat S…" at bounding box center [333, 78] width 666 height 304
click at [463, 115] on button "OK" at bounding box center [458, 116] width 24 height 18
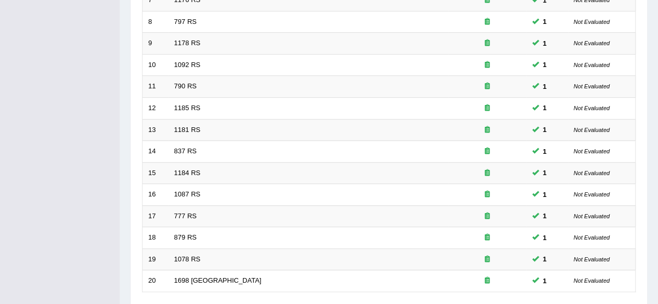
scroll to position [379, 0]
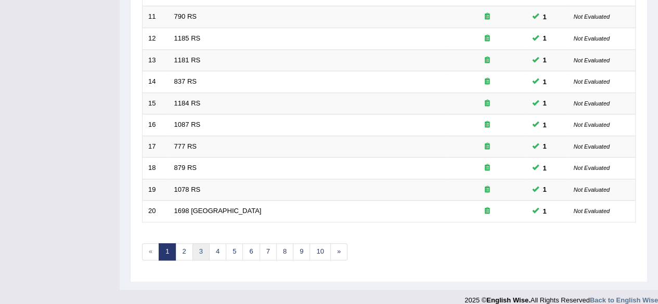
click at [202, 245] on link "3" at bounding box center [200, 251] width 17 height 17
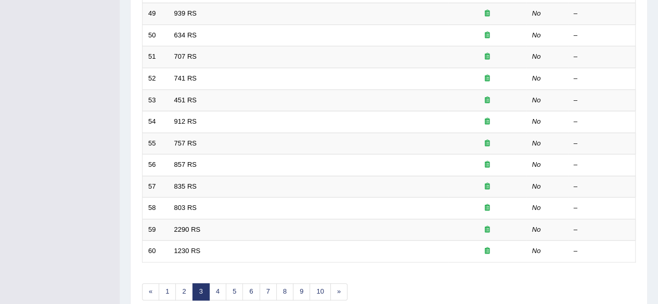
scroll to position [379, 0]
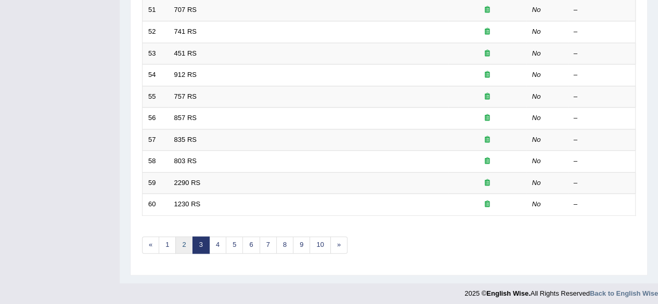
click at [180, 237] on link "2" at bounding box center [183, 245] width 17 height 17
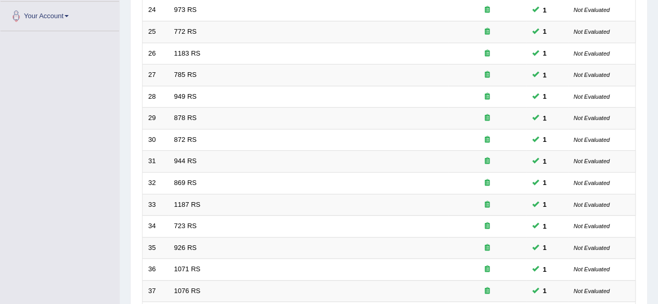
scroll to position [379, 0]
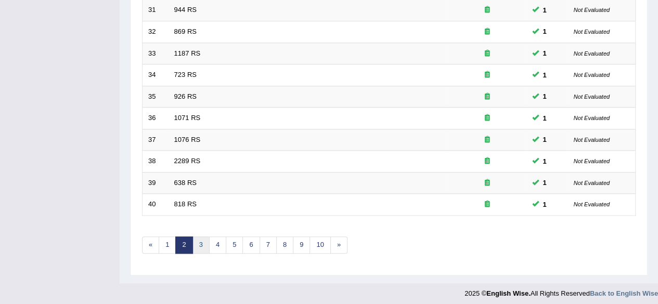
click at [199, 237] on link "3" at bounding box center [200, 245] width 17 height 17
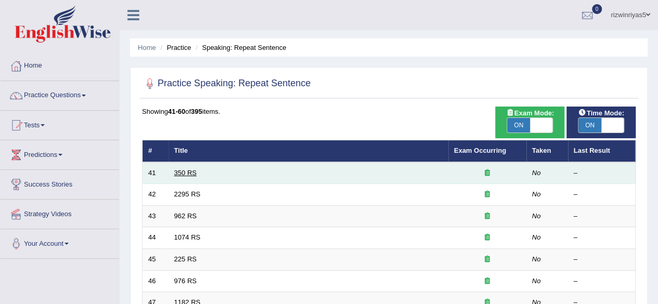
click at [194, 171] on link "350 RS" at bounding box center [185, 173] width 22 height 8
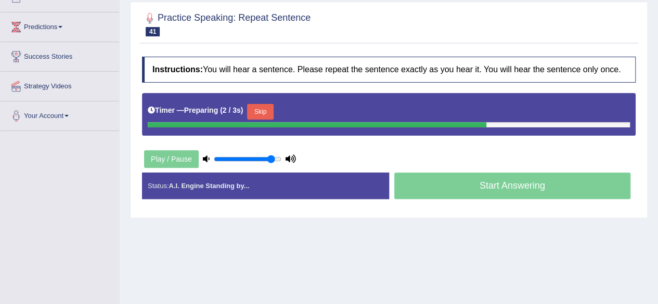
scroll to position [125, 0]
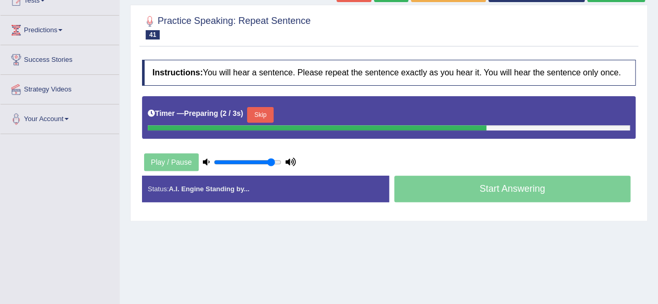
drag, startPoint x: 665, startPoint y: 100, endPoint x: 665, endPoint y: 165, distance: 65.5
click at [657, 165] on html "Toggle navigation Home Practice Questions Speaking Practice Read Aloud Repeat S…" at bounding box center [329, 27] width 658 height 304
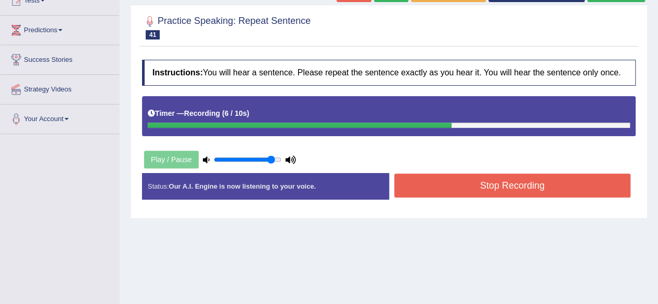
click at [550, 190] on button "Stop Recording" at bounding box center [512, 186] width 237 height 24
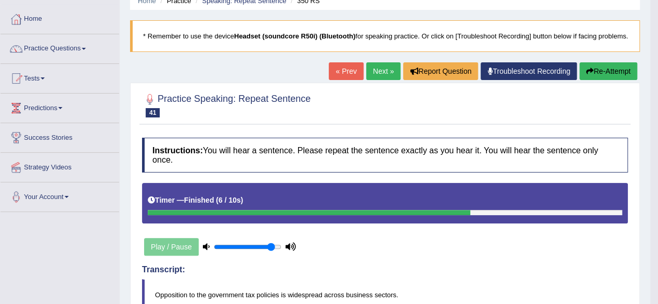
scroll to position [0, 0]
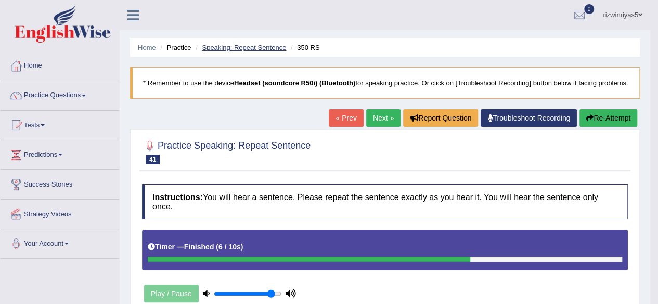
click at [263, 50] on link "Speaking: Repeat Sentence" at bounding box center [244, 48] width 84 height 8
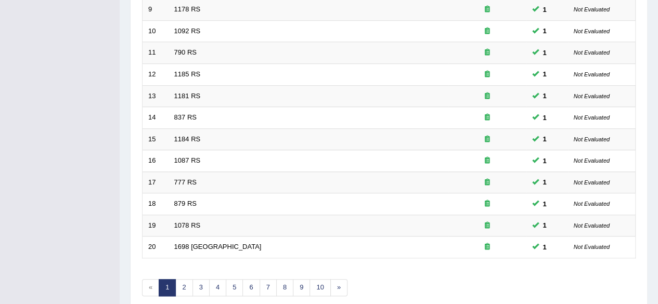
scroll to position [357, 0]
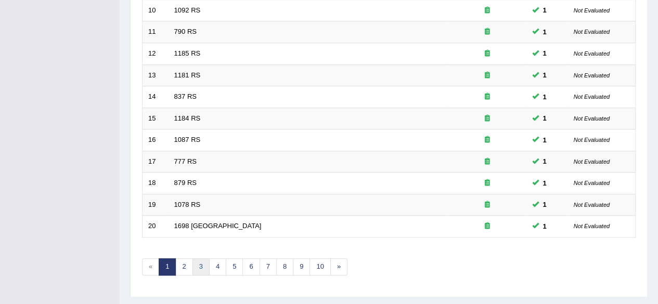
click at [200, 258] on link "3" at bounding box center [200, 266] width 17 height 17
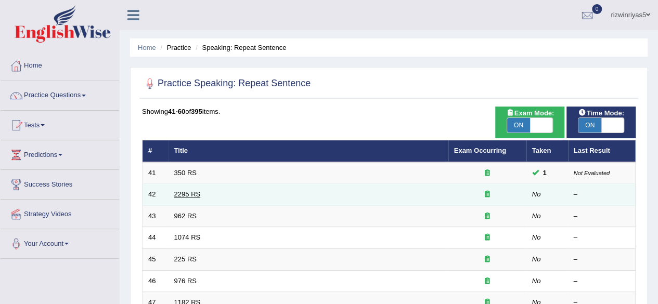
click at [188, 193] on link "2295 RS" at bounding box center [187, 194] width 27 height 8
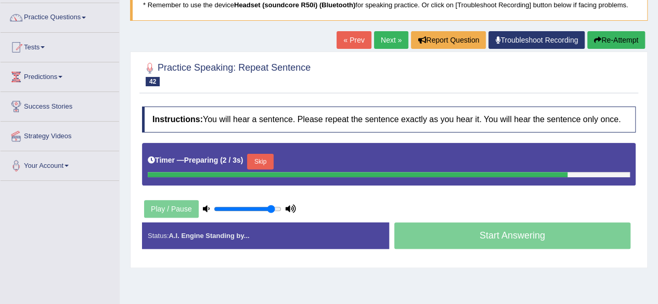
scroll to position [79, 0]
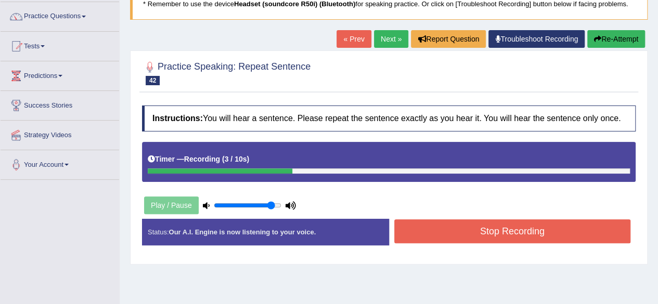
click at [485, 226] on button "Stop Recording" at bounding box center [512, 231] width 237 height 24
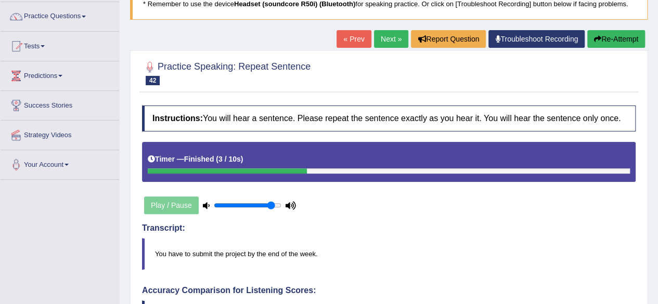
drag, startPoint x: 665, startPoint y: 115, endPoint x: 665, endPoint y: 180, distance: 65.0
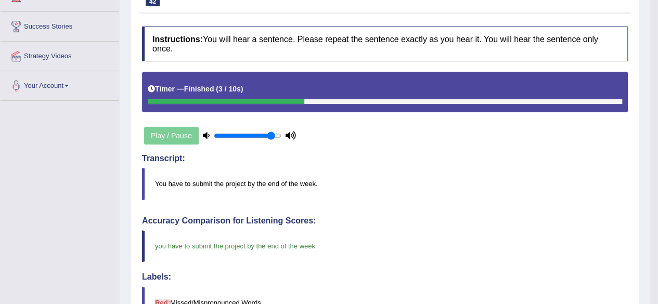
scroll to position [0, 0]
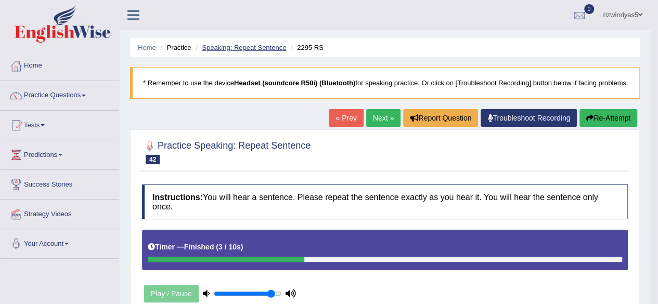
click at [263, 47] on link "Speaking: Repeat Sentence" at bounding box center [244, 48] width 84 height 8
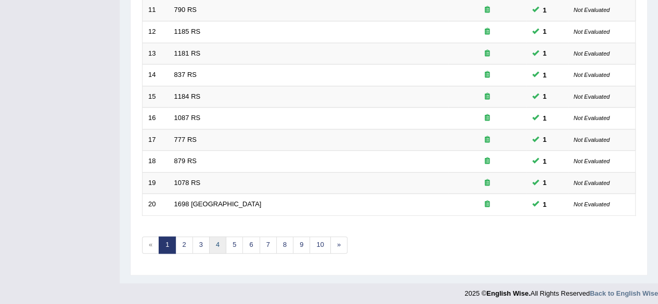
click at [209, 238] on link "4" at bounding box center [217, 245] width 17 height 17
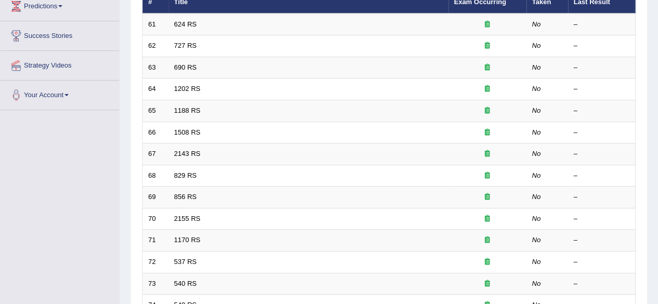
scroll to position [379, 0]
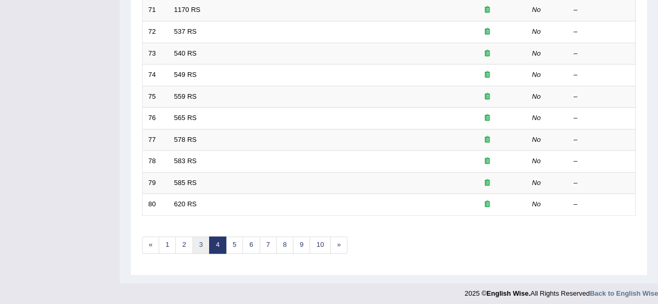
click at [196, 243] on link "3" at bounding box center [200, 245] width 17 height 17
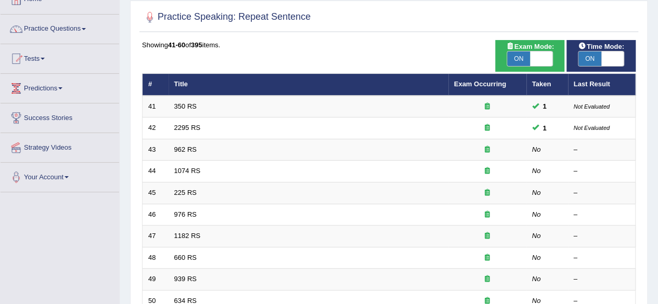
scroll to position [82, 0]
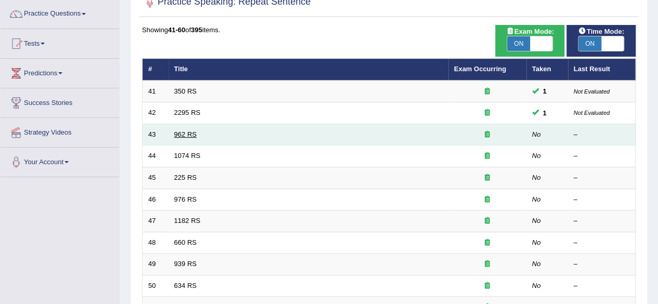
click at [189, 133] on link "962 RS" at bounding box center [185, 135] width 22 height 8
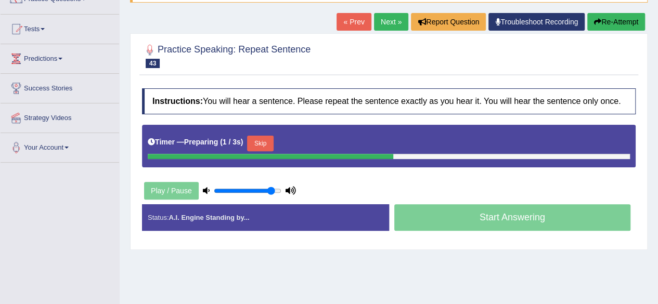
drag, startPoint x: 665, startPoint y: 77, endPoint x: 665, endPoint y: 128, distance: 51.0
click at [657, 128] on html "Toggle navigation Home Practice Questions Speaking Practice Read Aloud Repeat S…" at bounding box center [329, 56] width 658 height 304
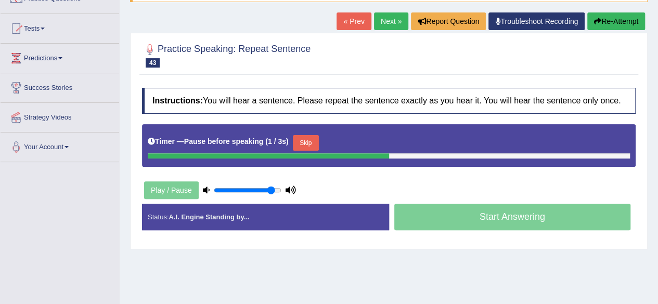
click at [363, 17] on link "« Prev" at bounding box center [353, 21] width 34 height 18
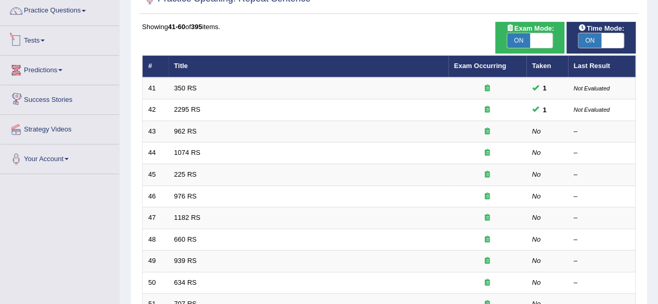
click at [43, 41] on link "Tests" at bounding box center [60, 39] width 119 height 26
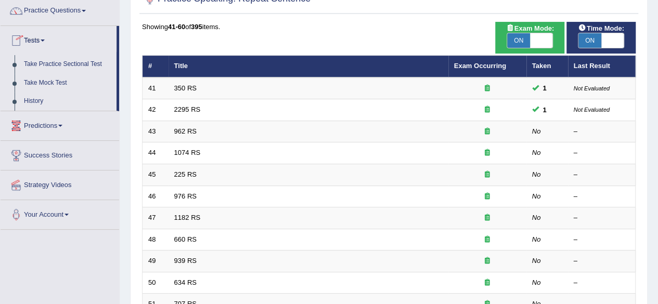
click at [43, 41] on link "Tests" at bounding box center [59, 39] width 116 height 26
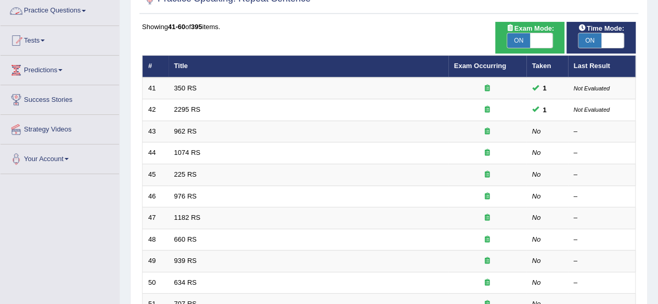
click at [84, 5] on link "Practice Questions" at bounding box center [60, 9] width 119 height 26
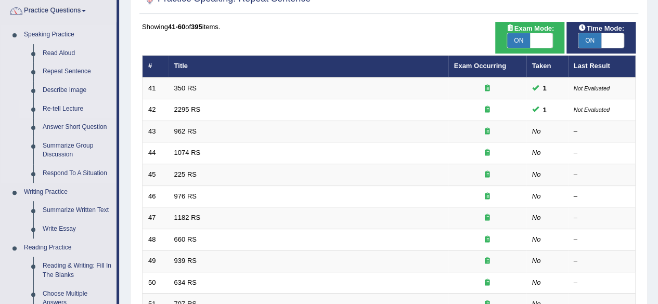
click at [66, 105] on link "Re-tell Lecture" at bounding box center [77, 109] width 79 height 19
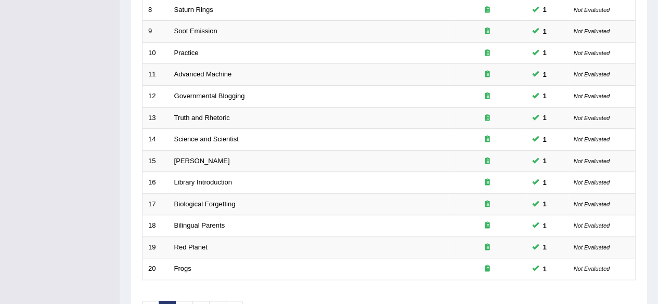
scroll to position [379, 0]
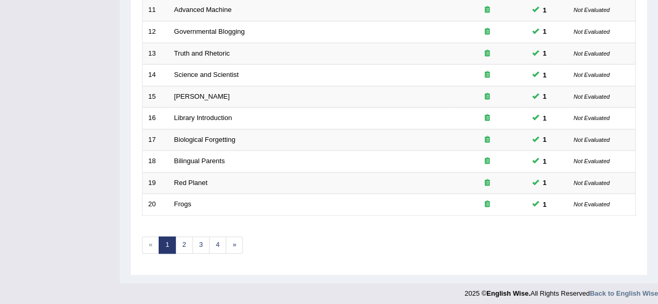
drag, startPoint x: 665, startPoint y: 90, endPoint x: 665, endPoint y: 282, distance: 192.4
click at [189, 243] on link "2" at bounding box center [183, 245] width 17 height 17
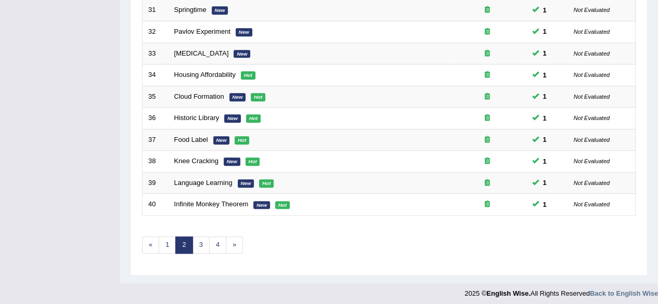
click at [199, 240] on link "3" at bounding box center [200, 245] width 17 height 17
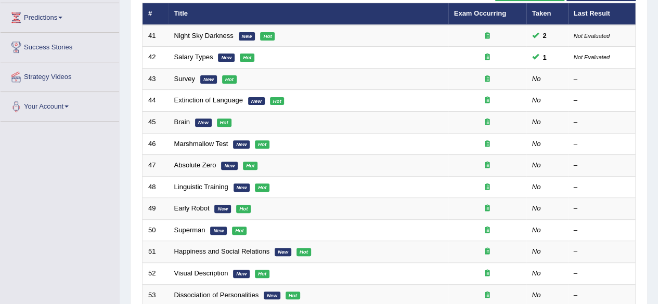
scroll to position [152, 0]
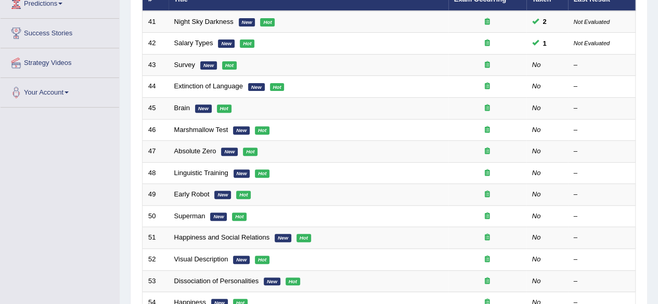
click at [657, 153] on html "Toggle navigation Home Practice Questions Speaking Practice Read Aloud Repeat S…" at bounding box center [329, 1] width 658 height 304
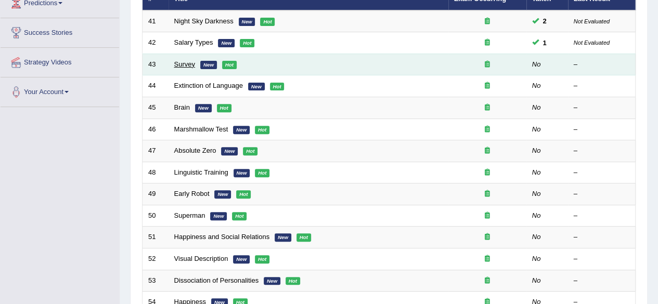
click at [185, 66] on link "Survey" at bounding box center [184, 64] width 21 height 8
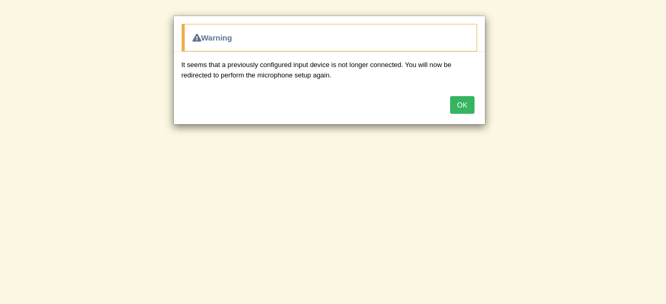
click at [665, 132] on body "Toggle navigation Home Practice Questions Speaking Practice Read Aloud Repeat S…" at bounding box center [333, 152] width 666 height 304
click at [456, 102] on button "OK" at bounding box center [462, 105] width 24 height 18
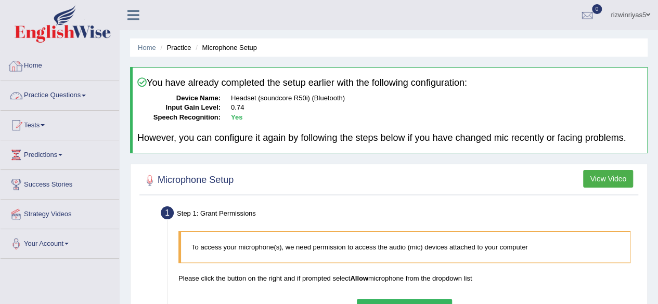
click at [67, 93] on link "Practice Questions" at bounding box center [60, 94] width 119 height 26
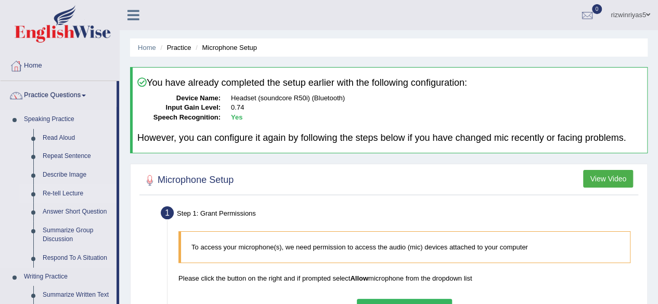
click at [61, 191] on link "Re-tell Lecture" at bounding box center [77, 194] width 79 height 19
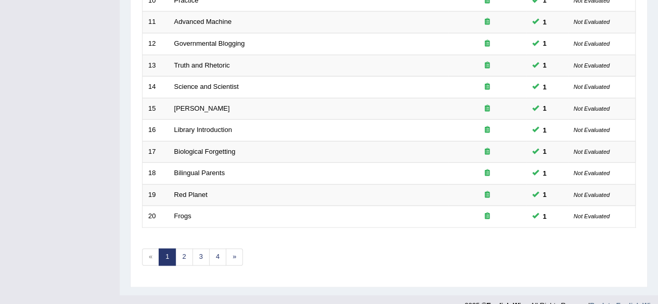
scroll to position [379, 0]
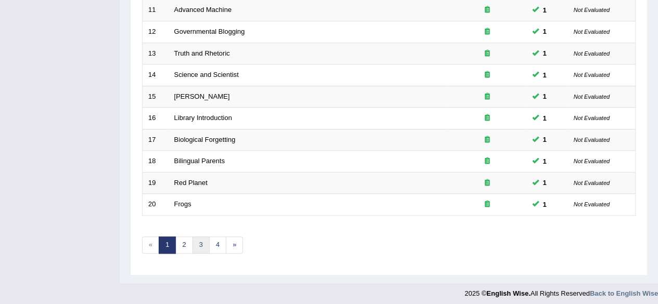
click at [198, 242] on link "3" at bounding box center [200, 245] width 17 height 17
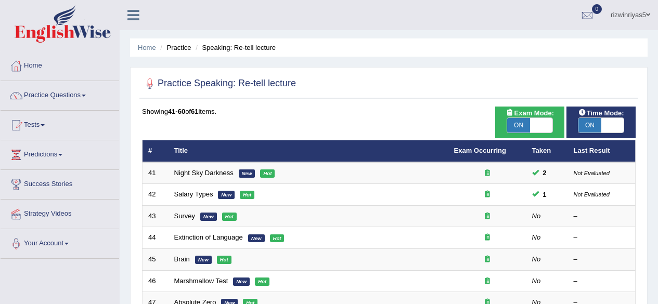
click at [657, 138] on html "Toggle navigation Home Practice Questions Speaking Practice Read Aloud Repeat S…" at bounding box center [329, 152] width 658 height 304
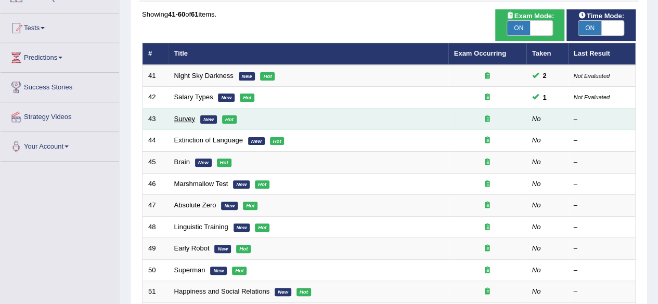
click at [188, 120] on link "Survey" at bounding box center [184, 119] width 21 height 8
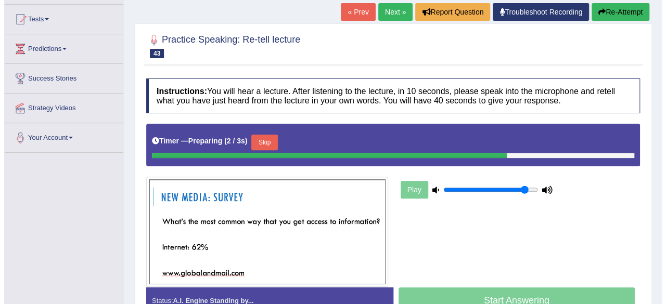
scroll to position [130, 0]
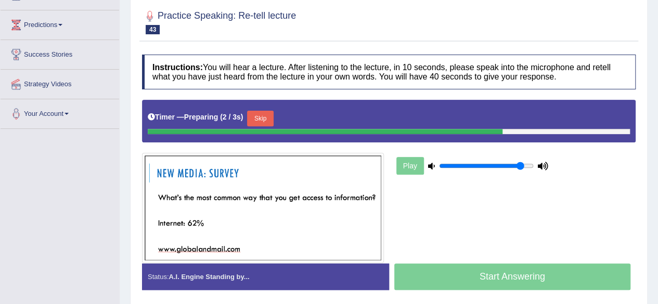
drag, startPoint x: 665, startPoint y: 82, endPoint x: 665, endPoint y: 142, distance: 60.8
click at [658, 142] on html "Toggle navigation Home Practice Questions Speaking Practice Read Aloud Repeat S…" at bounding box center [329, 22] width 658 height 304
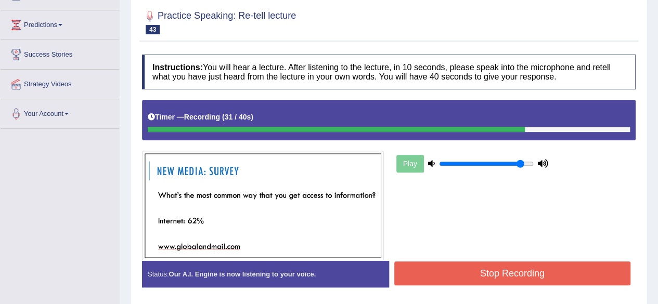
click at [516, 268] on button "Stop Recording" at bounding box center [512, 274] width 237 height 24
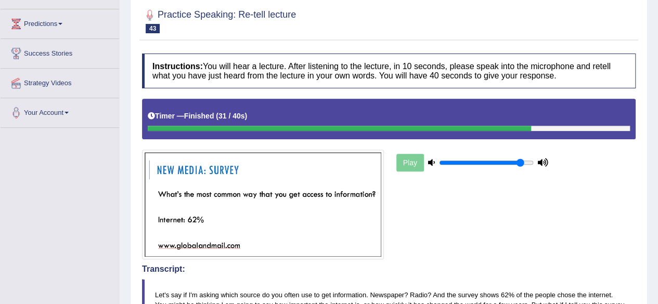
drag, startPoint x: 665, startPoint y: 122, endPoint x: 665, endPoint y: 223, distance: 101.4
click at [658, 173] on html "Toggle navigation Home Practice Questions Speaking Practice Read Aloud Repeat S…" at bounding box center [329, 21] width 658 height 304
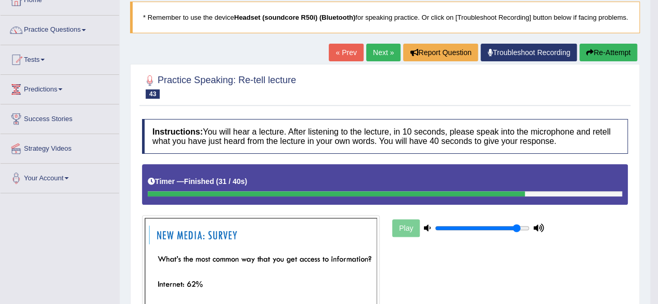
scroll to position [11, 0]
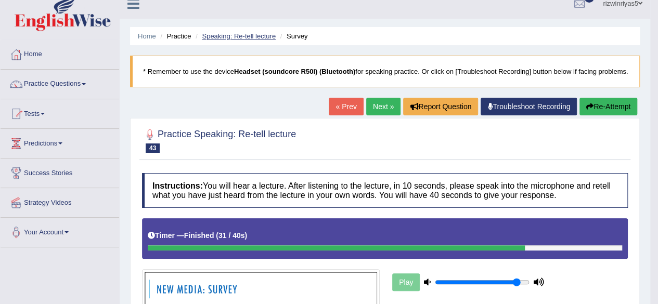
click at [267, 38] on link "Speaking: Re-tell lecture" at bounding box center [239, 36] width 74 height 8
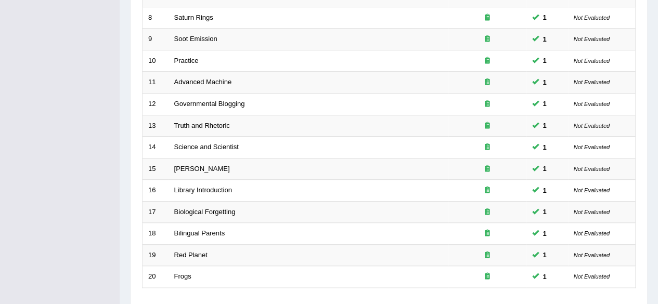
scroll to position [335, 0]
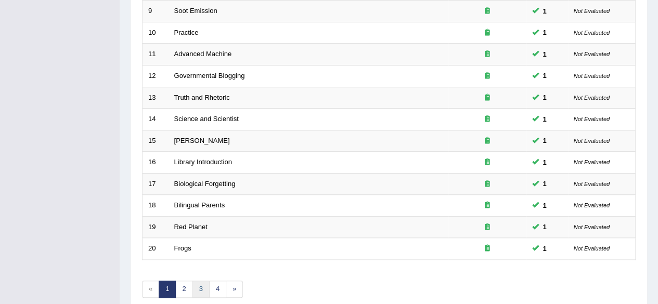
click at [194, 284] on link "3" at bounding box center [200, 289] width 17 height 17
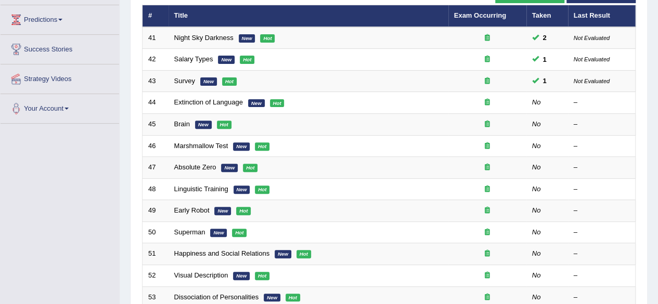
click at [657, 169] on html "Toggle navigation Home Practice Questions Speaking Practice Read Aloud Repeat S…" at bounding box center [329, 17] width 658 height 304
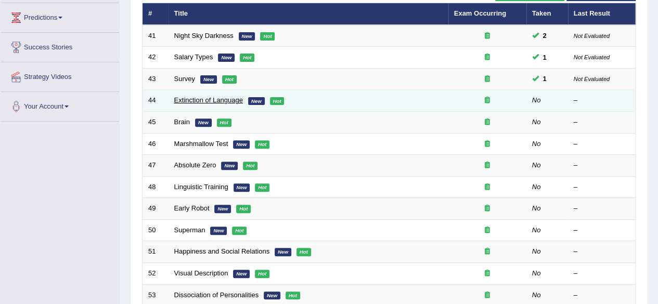
click at [230, 100] on link "Extinction of Language" at bounding box center [208, 100] width 69 height 8
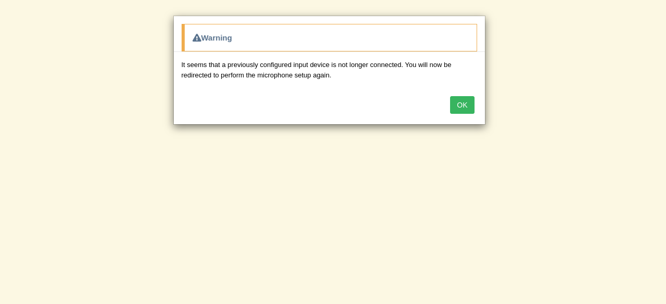
click at [456, 105] on button "OK" at bounding box center [462, 105] width 24 height 18
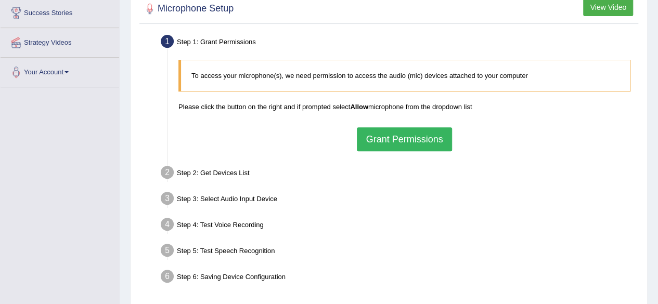
scroll to position [207, 0]
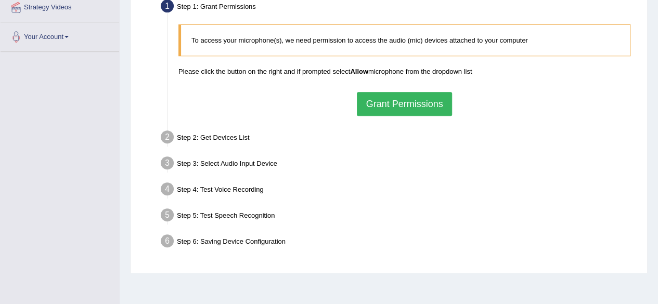
click at [424, 105] on button "Grant Permissions" at bounding box center [404, 104] width 95 height 24
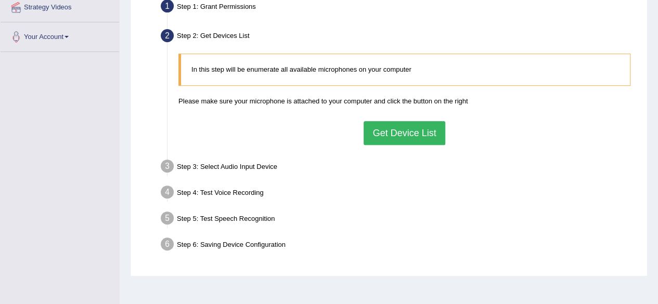
click at [407, 126] on button "Get Device List" at bounding box center [404, 133] width 81 height 24
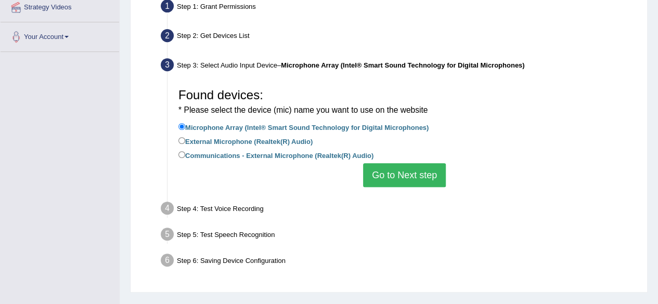
click at [224, 152] on label "Communications - External Microphone (Realtek(R) Audio)" at bounding box center [275, 154] width 195 height 11
click at [185, 152] on input "Communications - External Microphone (Realtek(R) Audio)" at bounding box center [181, 154] width 7 height 7
radio input "true"
click at [390, 175] on button "Go to Next step" at bounding box center [404, 175] width 83 height 24
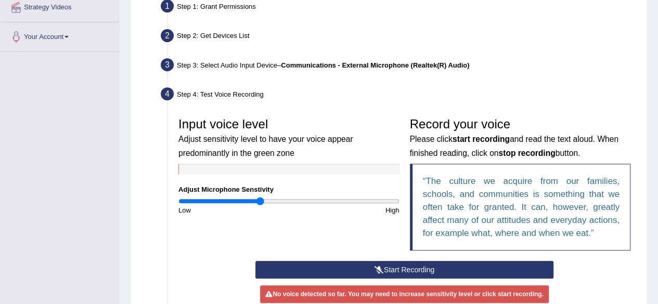
click at [347, 267] on button "Start Recording" at bounding box center [404, 270] width 298 height 18
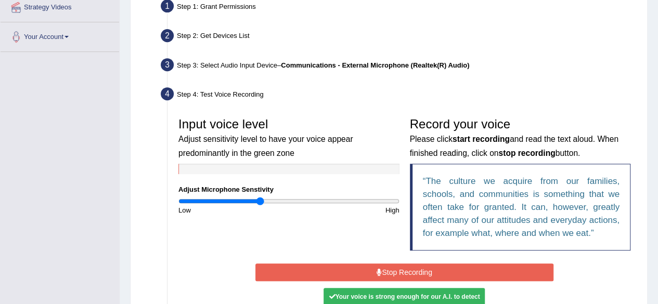
click at [347, 267] on button "Stop Recording" at bounding box center [404, 273] width 298 height 18
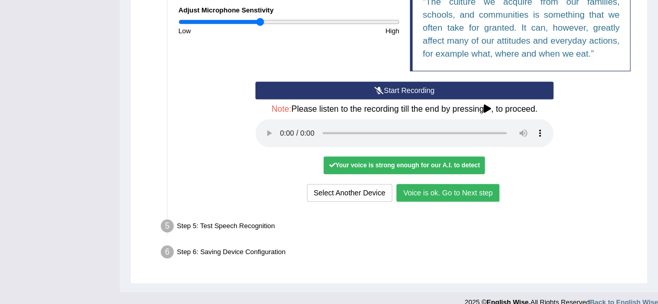
scroll to position [398, 0]
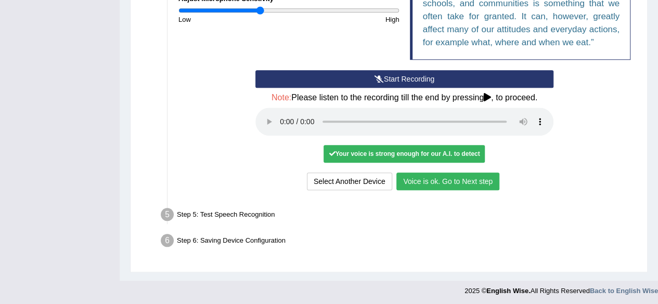
click at [478, 173] on button "Voice is ok. Go to Next step" at bounding box center [447, 182] width 103 height 18
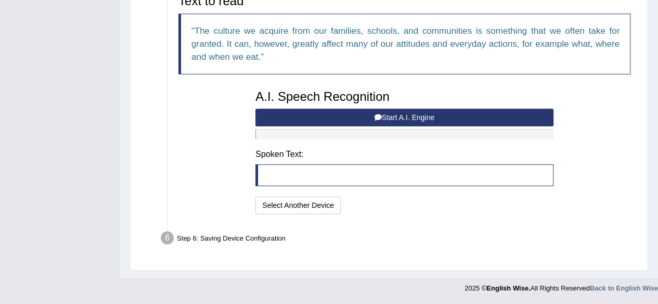
scroll to position [357, 0]
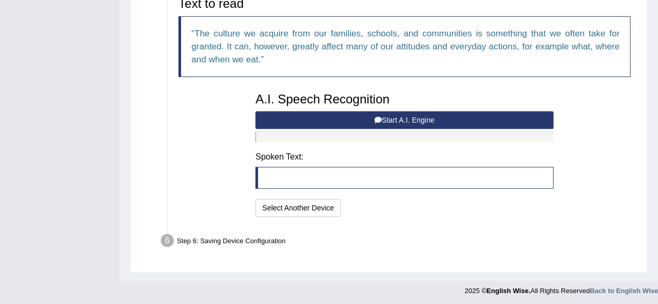
click at [380, 124] on button "Start A.I. Engine" at bounding box center [404, 120] width 298 height 18
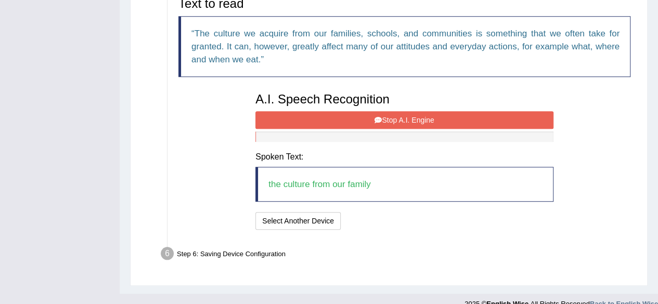
click at [380, 124] on button "Stop A.I. Engine" at bounding box center [404, 120] width 298 height 18
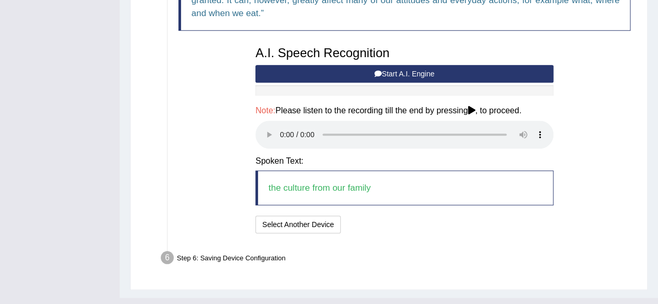
scroll to position [406, 0]
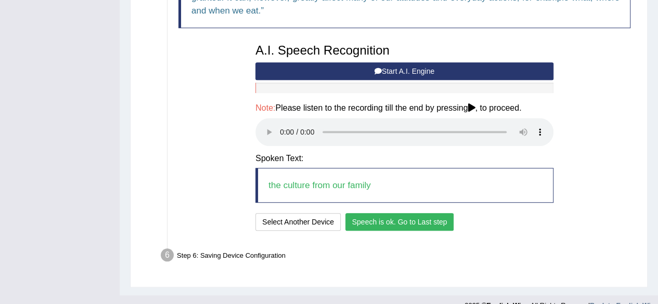
click at [400, 221] on button "Speech is ok. Go to Last step" at bounding box center [399, 222] width 109 height 18
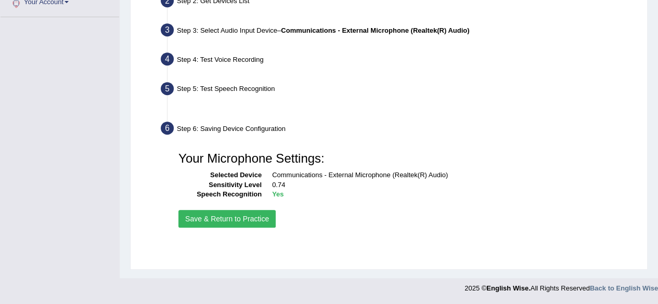
scroll to position [241, 0]
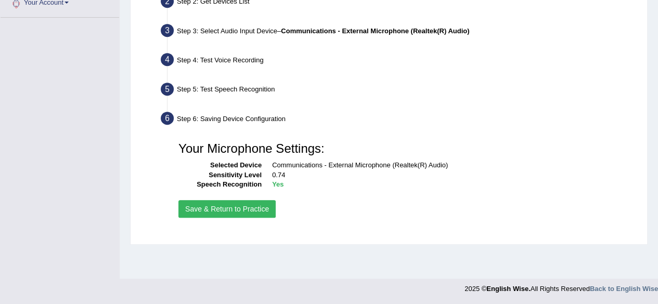
click at [258, 206] on button "Save & Return to Practice" at bounding box center [226, 209] width 97 height 18
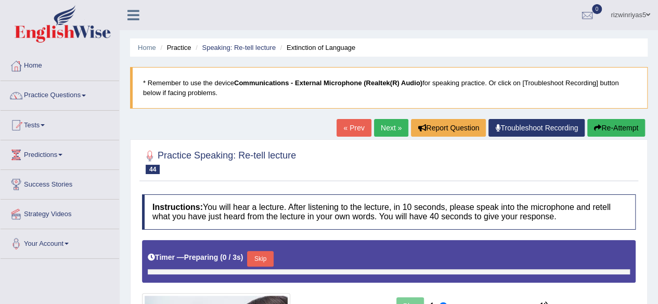
type input "0.9"
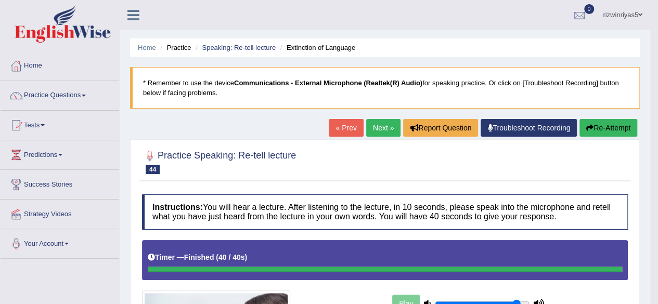
drag, startPoint x: 665, startPoint y: 88, endPoint x: 620, endPoint y: 85, distance: 45.4
click at [620, 85] on html "Toggle navigation Home Practice Questions Speaking Practice Read Aloud Repeat S…" at bounding box center [329, 152] width 658 height 304
click at [266, 46] on link "Speaking: Re-tell lecture" at bounding box center [239, 48] width 74 height 8
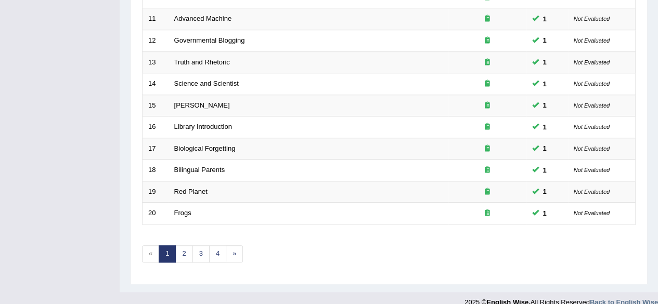
scroll to position [379, 0]
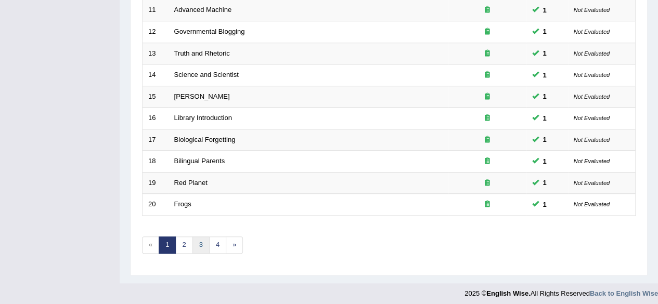
click at [200, 239] on link "3" at bounding box center [200, 245] width 17 height 17
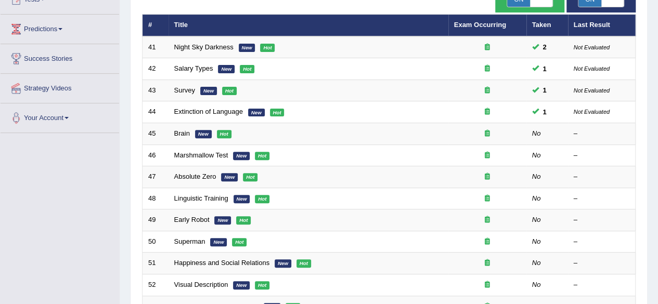
scroll to position [128, 0]
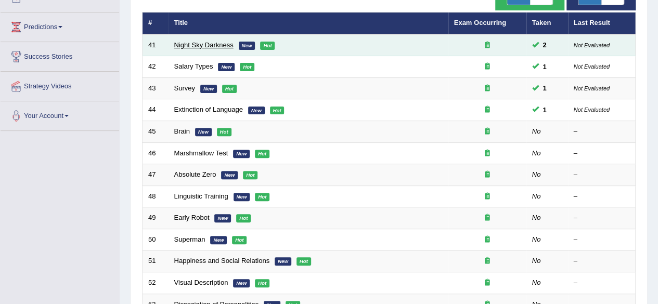
click at [221, 46] on link "Night Sky Darkness" at bounding box center [203, 45] width 59 height 8
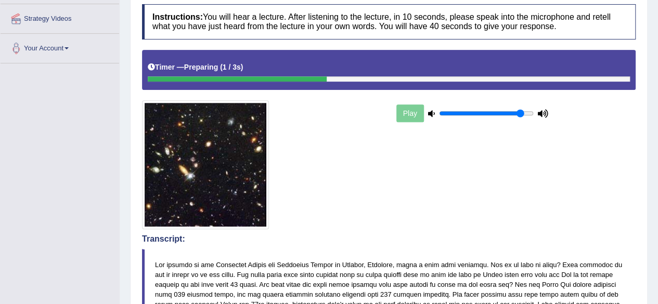
scroll to position [27, 0]
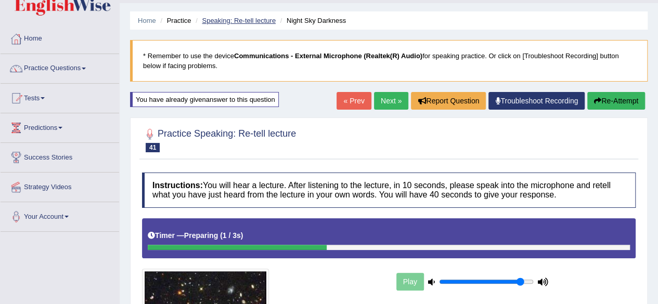
click at [251, 22] on link "Speaking: Re-tell lecture" at bounding box center [239, 21] width 74 height 8
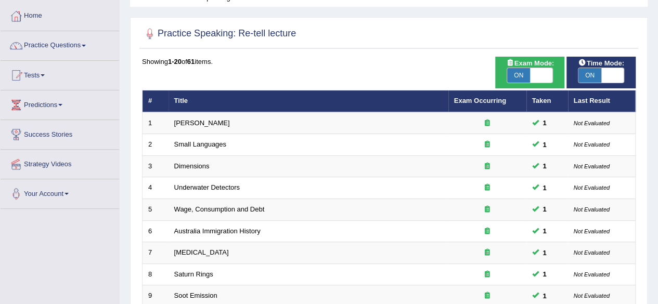
click at [657, 90] on html "Toggle navigation Home Practice Questions Speaking Practice Read Aloud Repeat S…" at bounding box center [329, 102] width 658 height 304
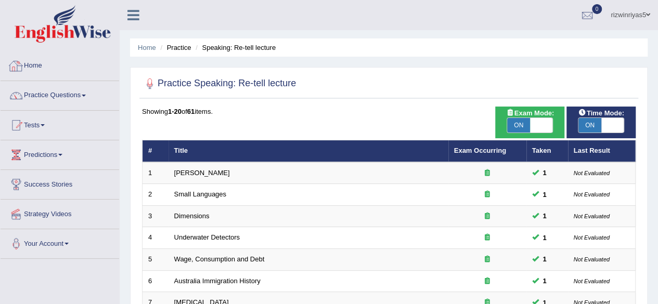
click at [38, 63] on link "Home" at bounding box center [60, 64] width 119 height 26
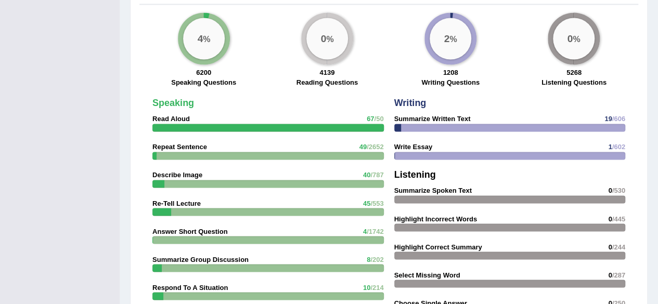
scroll to position [794, 0]
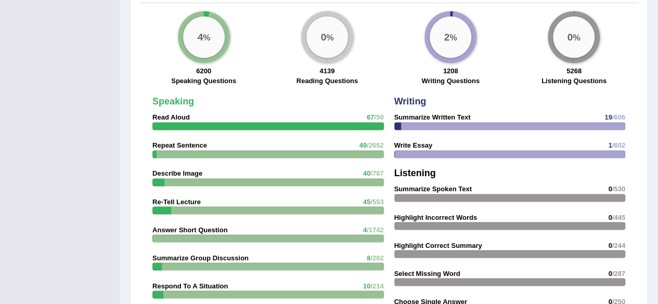
drag, startPoint x: 665, startPoint y: 34, endPoint x: 665, endPoint y: 189, distance: 154.5
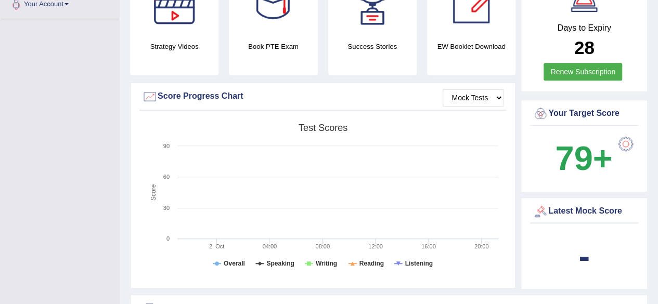
scroll to position [225, 0]
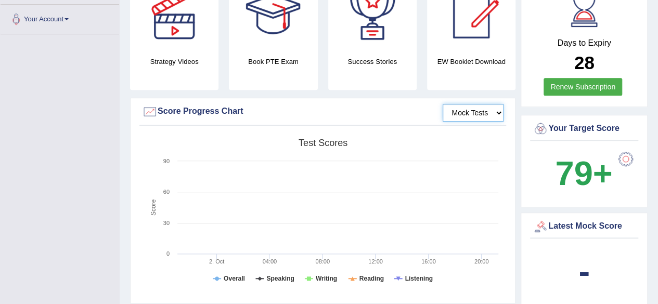
click at [453, 104] on select "Mock Tests" at bounding box center [473, 113] width 61 height 18
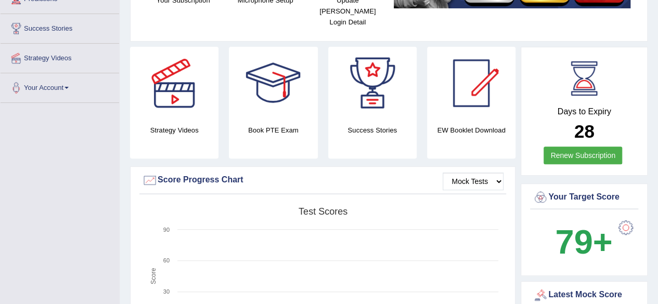
click at [605, 147] on link "Renew Subscription" at bounding box center [582, 156] width 79 height 18
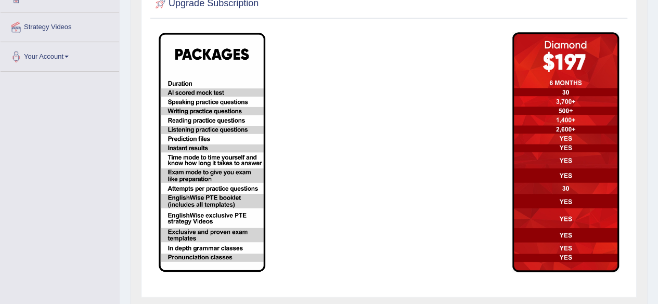
scroll to position [189, 0]
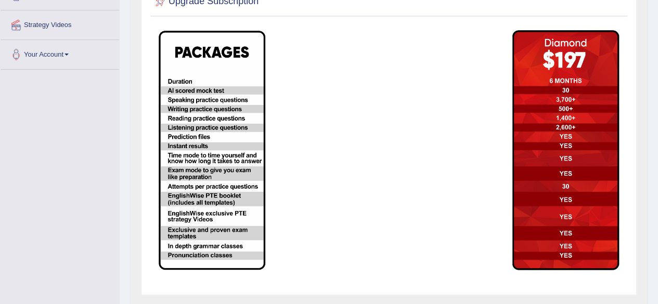
click at [574, 146] on img at bounding box center [565, 150] width 107 height 240
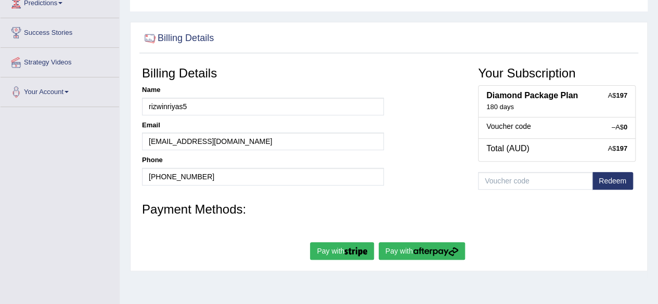
scroll to position [145, 0]
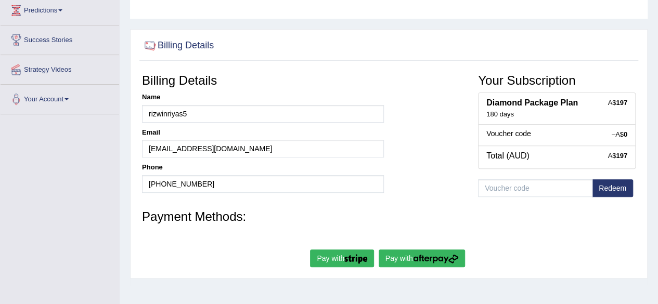
drag, startPoint x: 665, startPoint y: 77, endPoint x: 657, endPoint y: 153, distance: 76.3
click at [657, 153] on html "Toggle navigation Home Practice Questions Speaking Practice Read Aloud Repeat S…" at bounding box center [329, 7] width 658 height 304
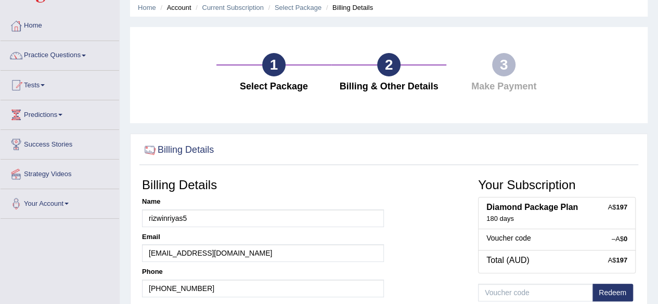
scroll to position [0, 0]
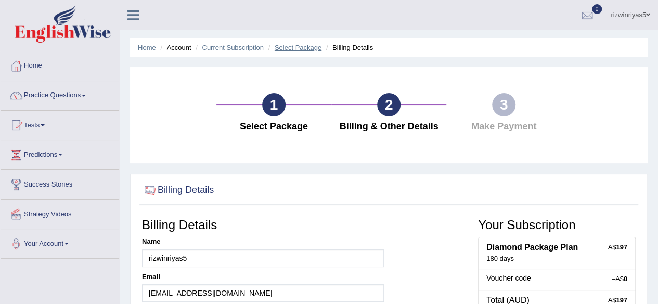
click at [309, 48] on link "Select Package" at bounding box center [298, 48] width 47 height 8
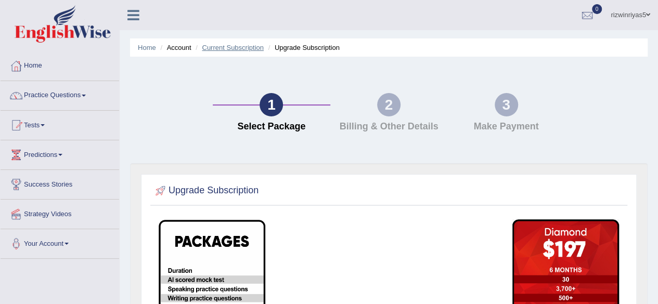
click at [225, 46] on link "Current Subscription" at bounding box center [233, 48] width 62 height 8
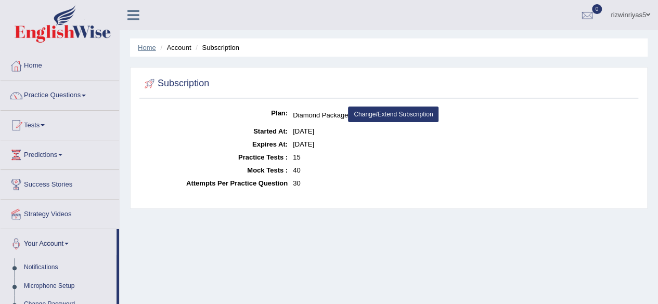
click at [153, 48] on link "Home" at bounding box center [147, 48] width 18 height 8
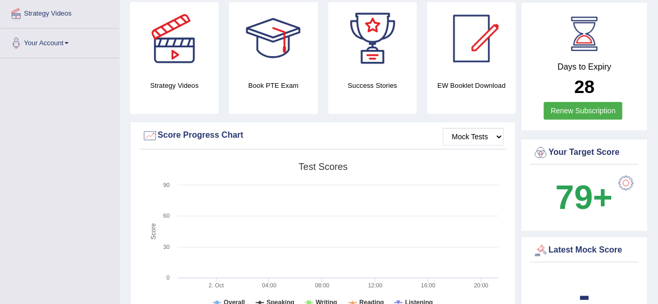
scroll to position [65, 0]
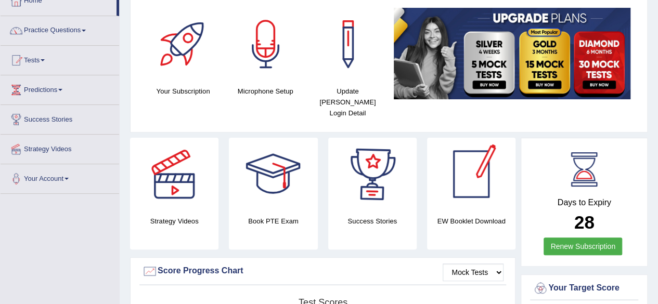
click at [493, 176] on div at bounding box center [471, 174] width 73 height 73
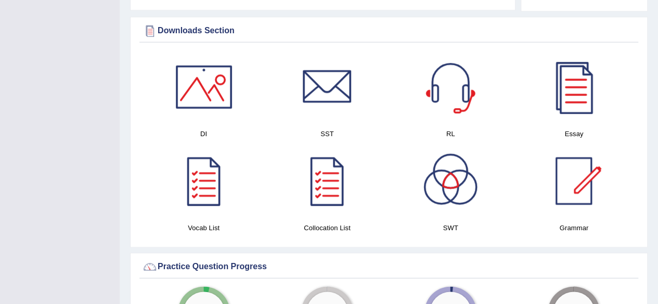
scroll to position [0, 0]
